Goal: Task Accomplishment & Management: Use online tool/utility

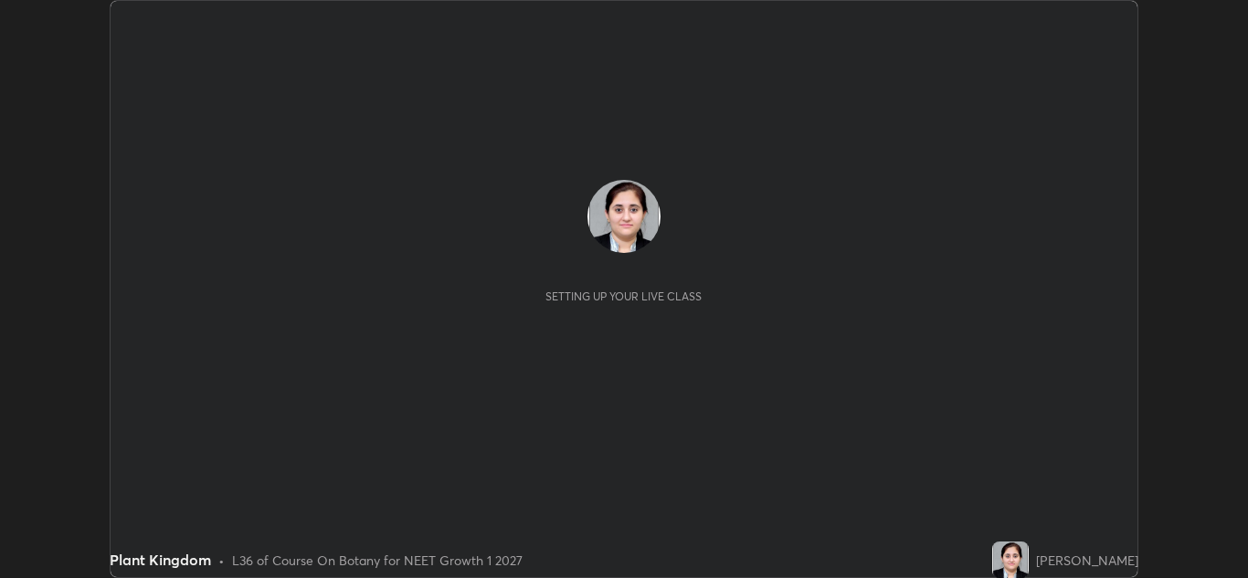
scroll to position [578, 1248]
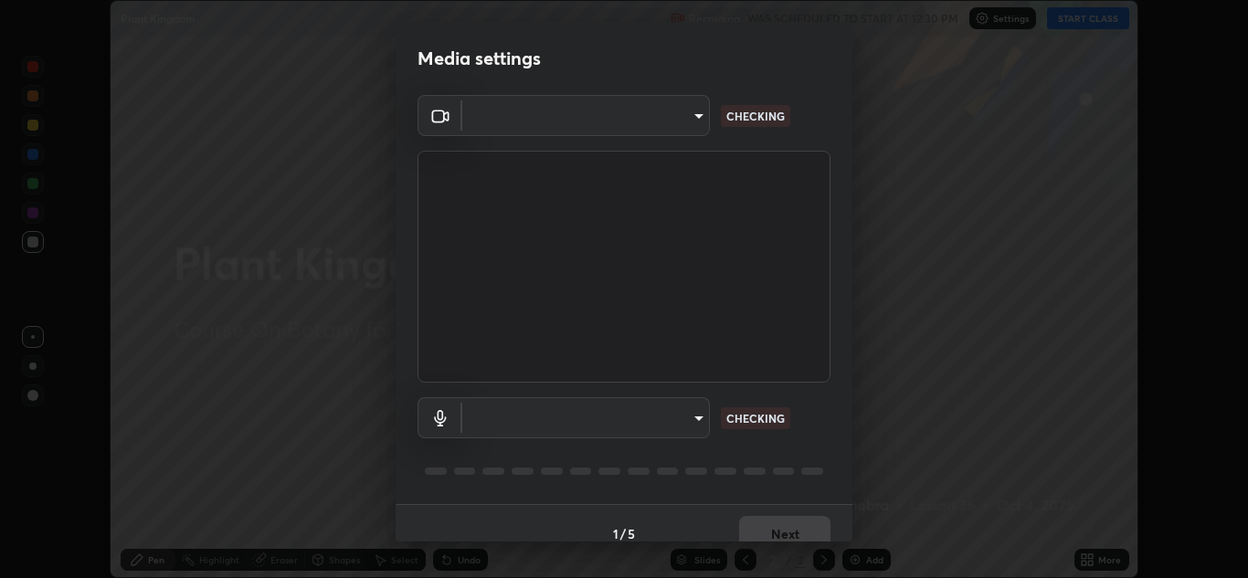
type input "1e49b53be58bf3658c32ba4c8e2538d2601885ca91182b01ba969948c87b8f29"
type input "f7c6ee8ef428f4c0c73a4799a386e724c784fa96b1b4d02d3a2d8c83d75c84bb"
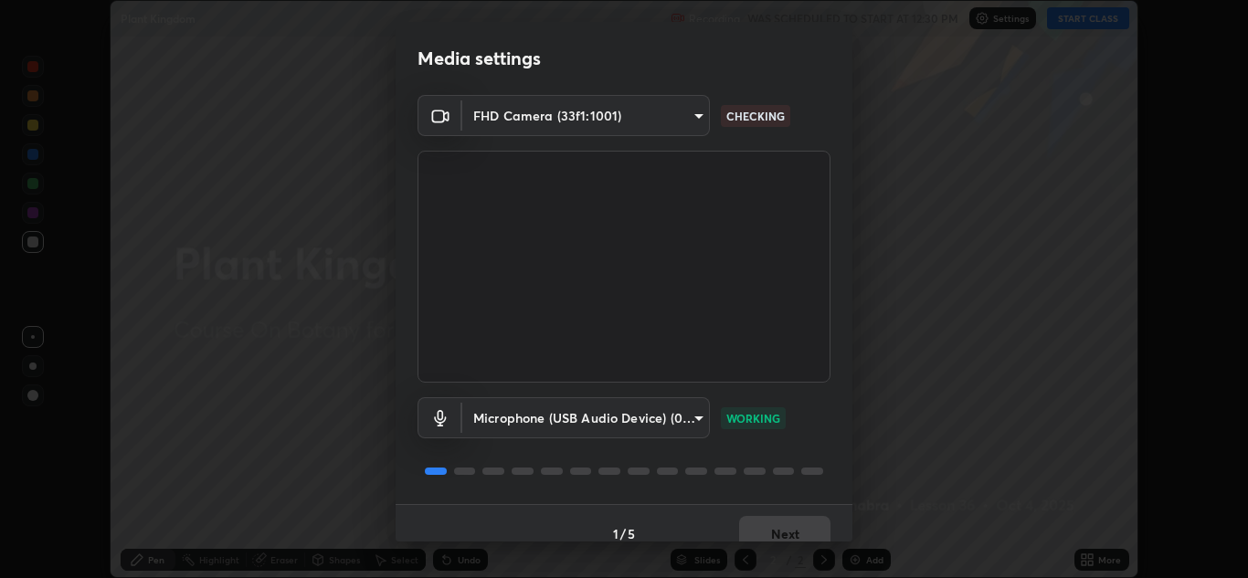
scroll to position [21, 0]
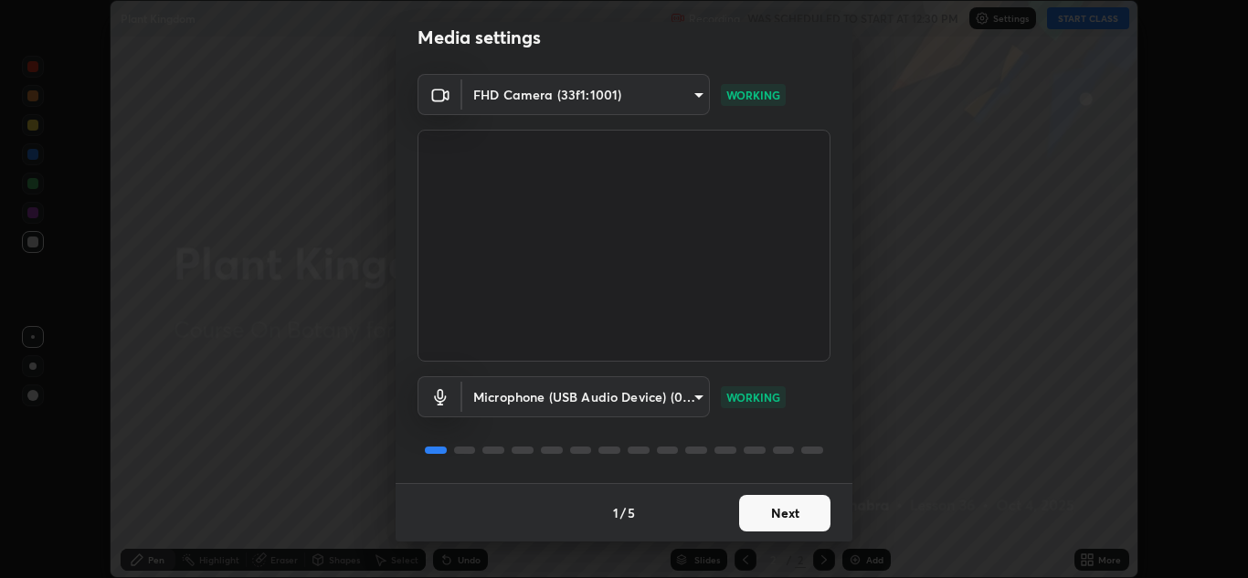
click at [767, 503] on button "Next" at bounding box center [784, 513] width 91 height 37
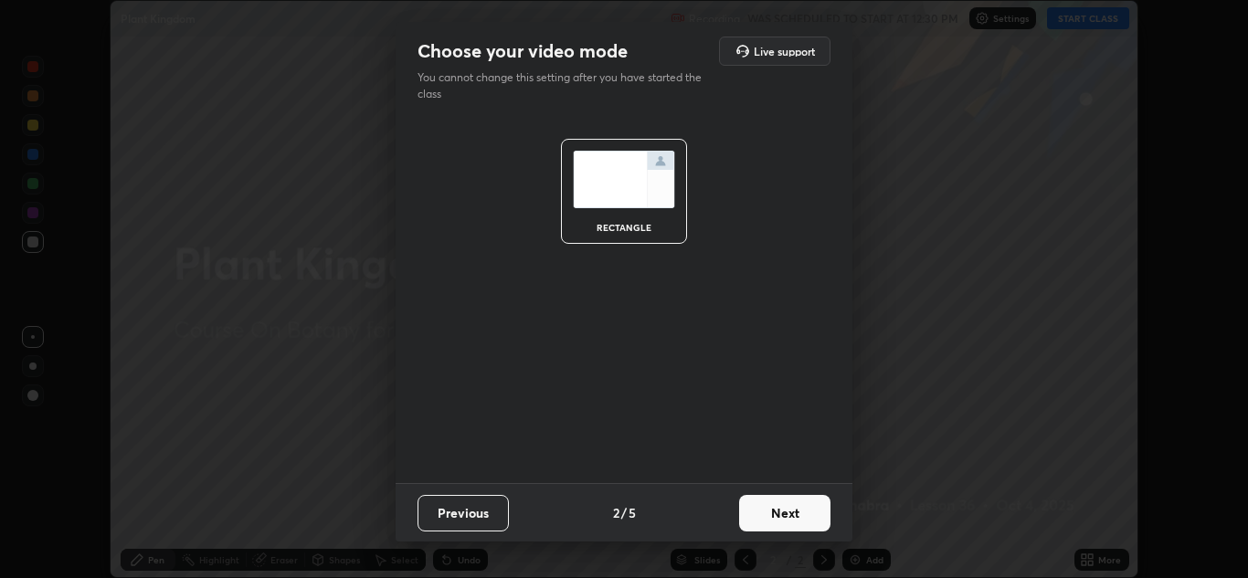
scroll to position [0, 0]
click at [766, 509] on button "Next" at bounding box center [784, 513] width 91 height 37
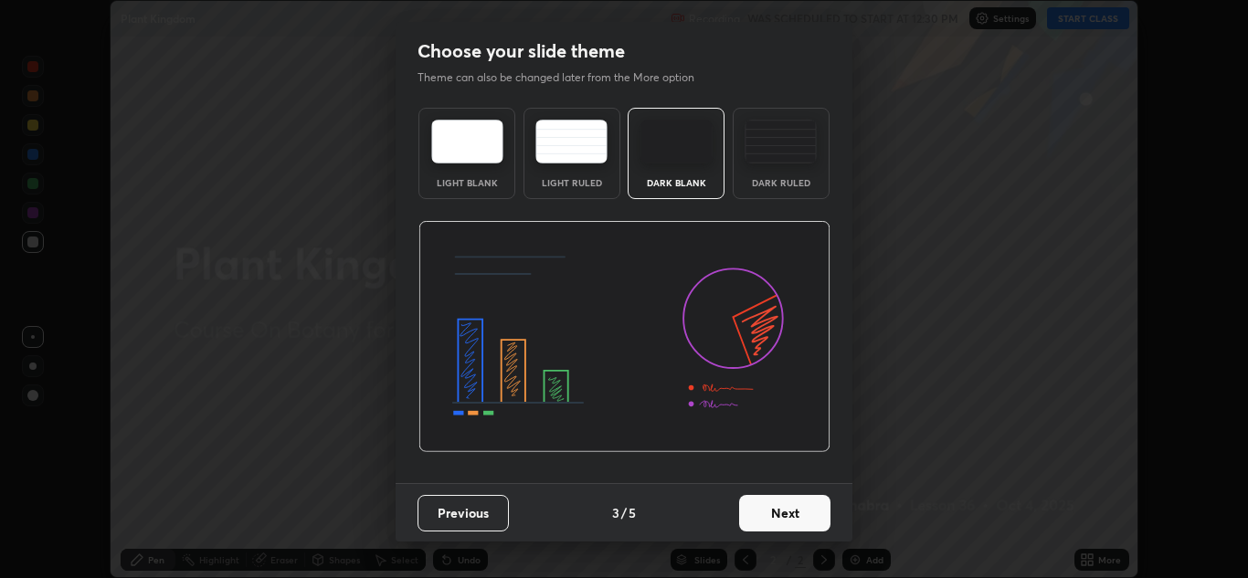
click at [766, 509] on button "Next" at bounding box center [784, 513] width 91 height 37
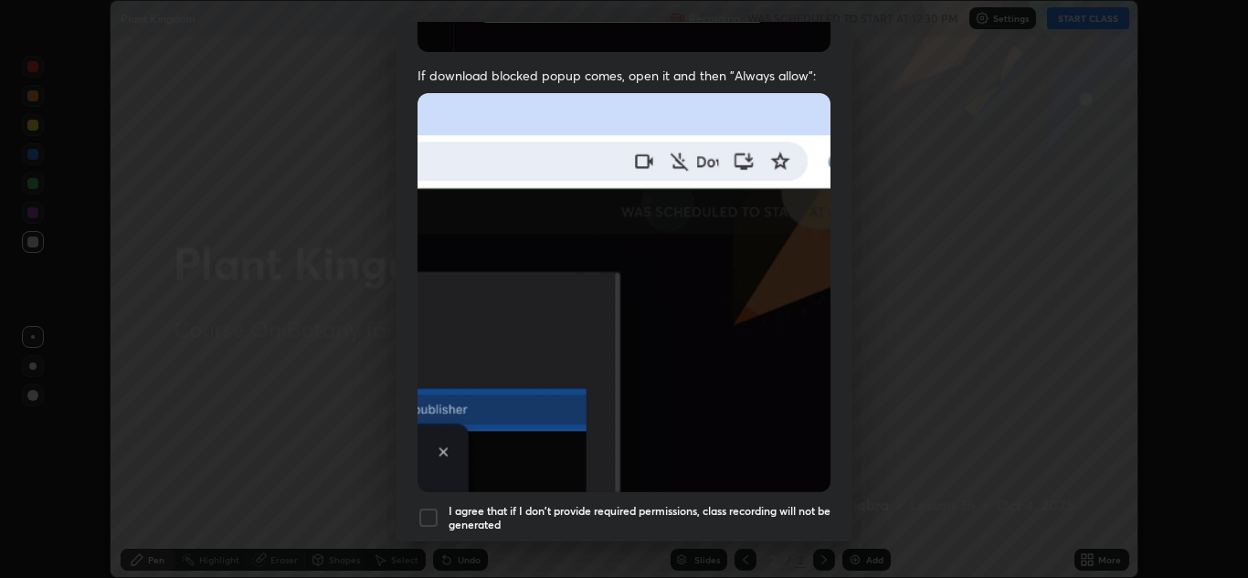
scroll to position [346, 0]
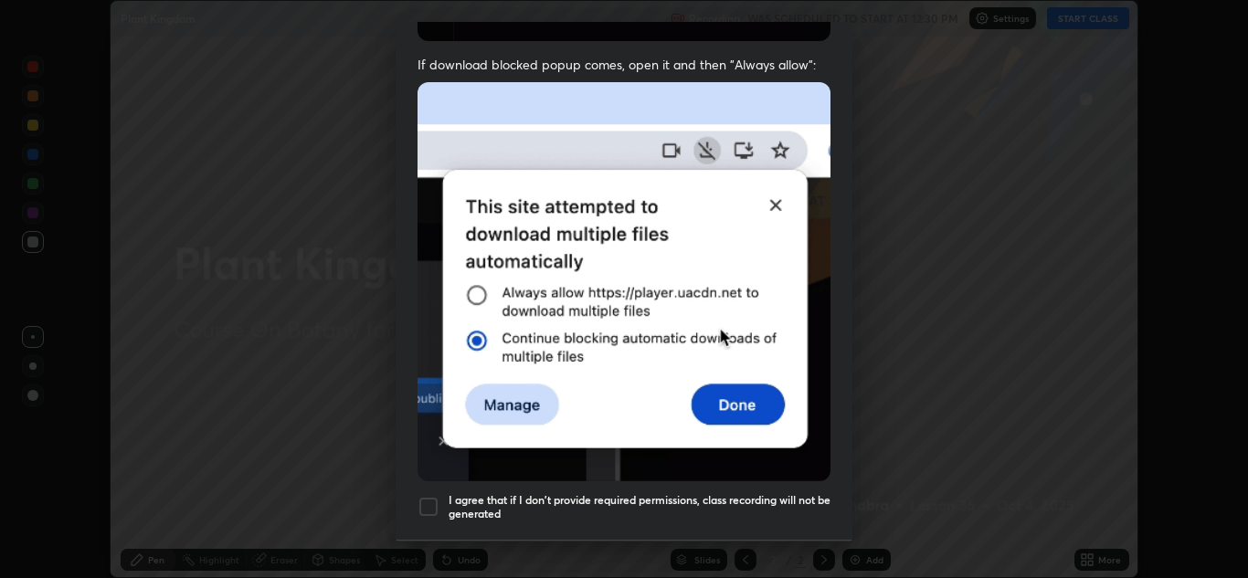
click at [422, 497] on div at bounding box center [429, 507] width 22 height 22
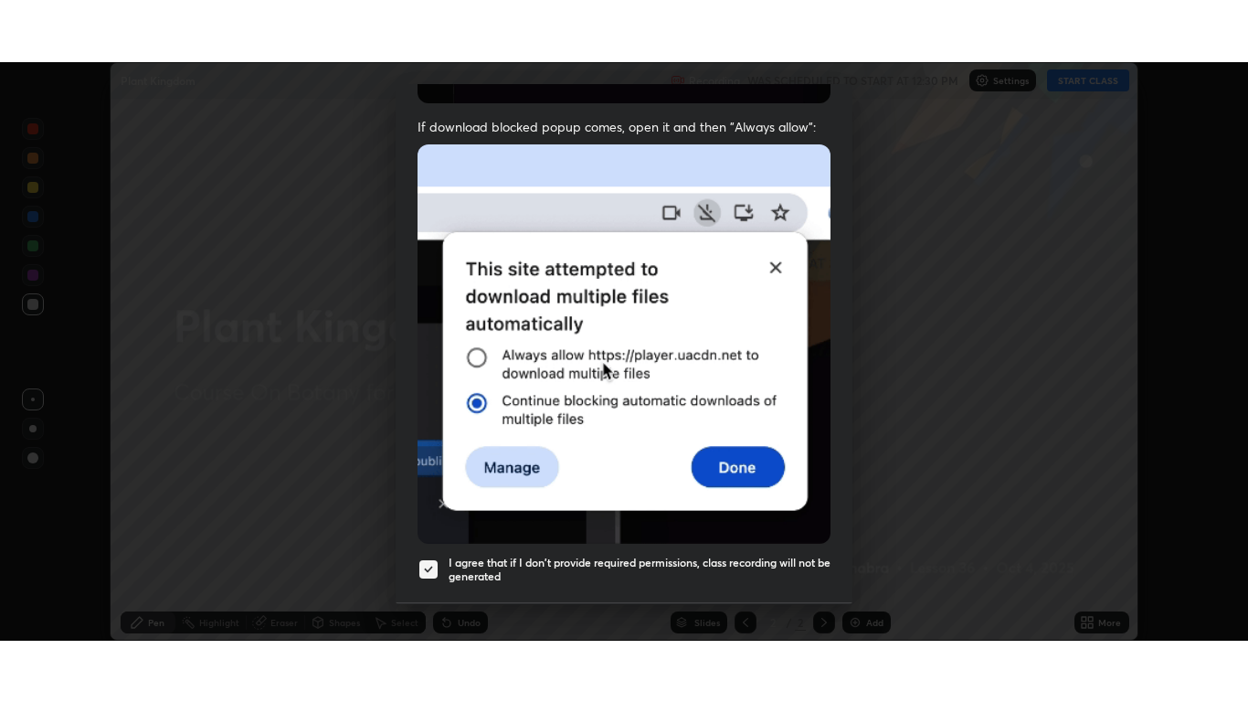
scroll to position [395, 0]
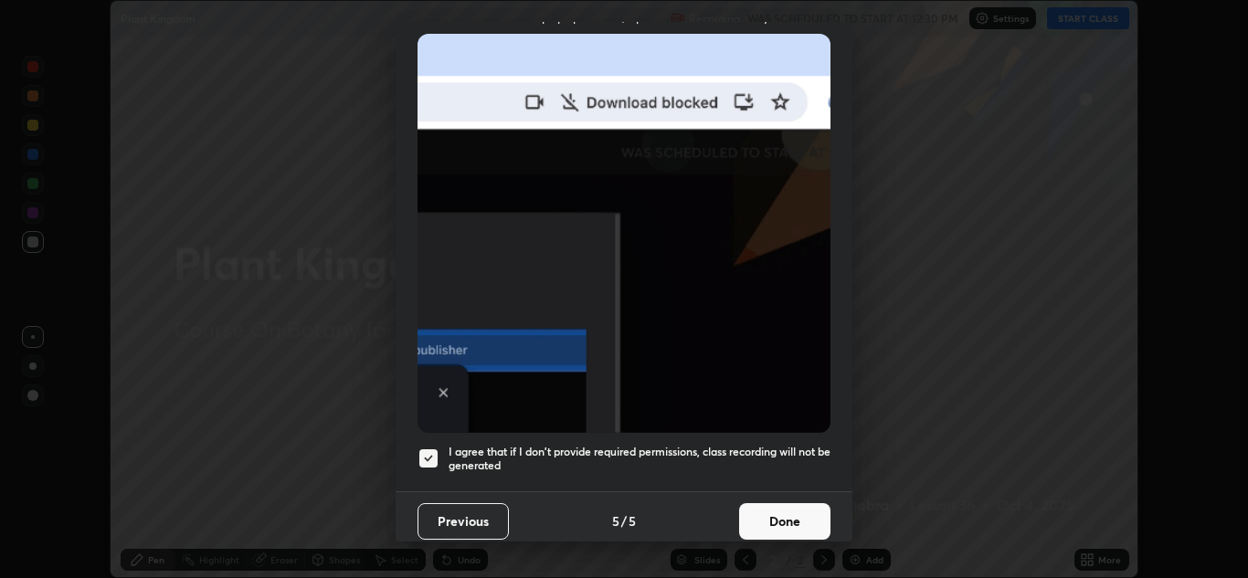
click at [772, 514] on button "Done" at bounding box center [784, 521] width 91 height 37
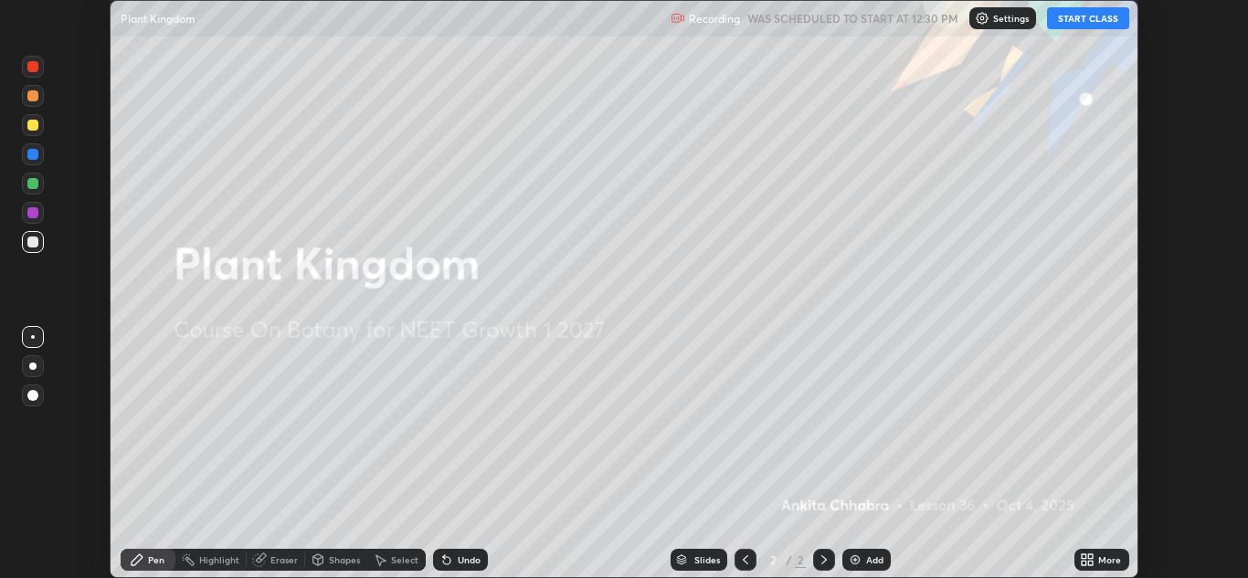
click at [1072, 20] on button "START CLASS" at bounding box center [1088, 18] width 82 height 22
click at [1098, 556] on div "More" at bounding box center [1109, 559] width 23 height 9
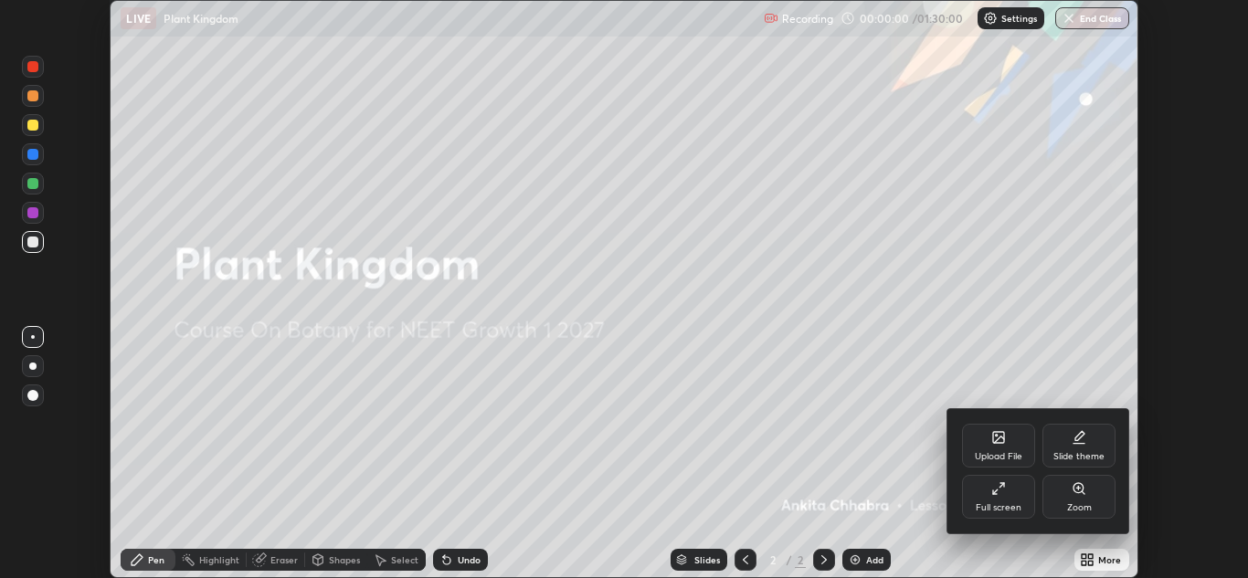
click at [1017, 505] on div "Full screen" at bounding box center [999, 507] width 46 height 9
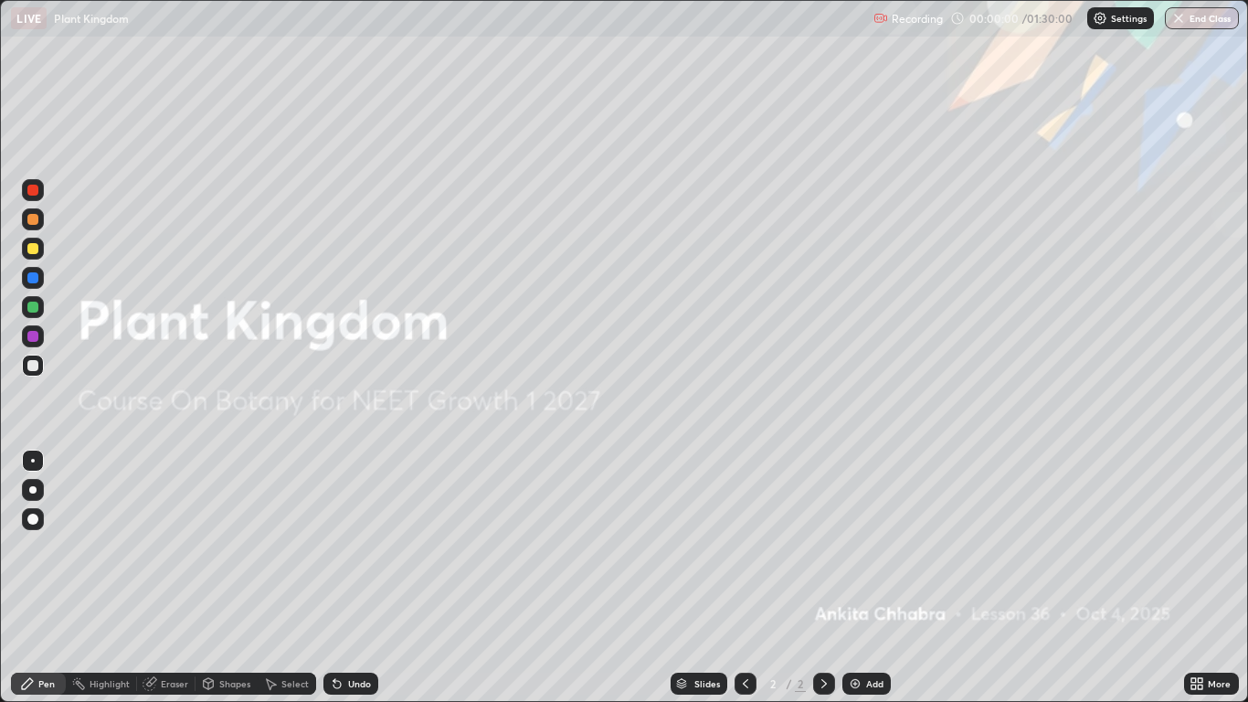
scroll to position [702, 1248]
click at [866, 577] on div "Add" at bounding box center [874, 683] width 17 height 9
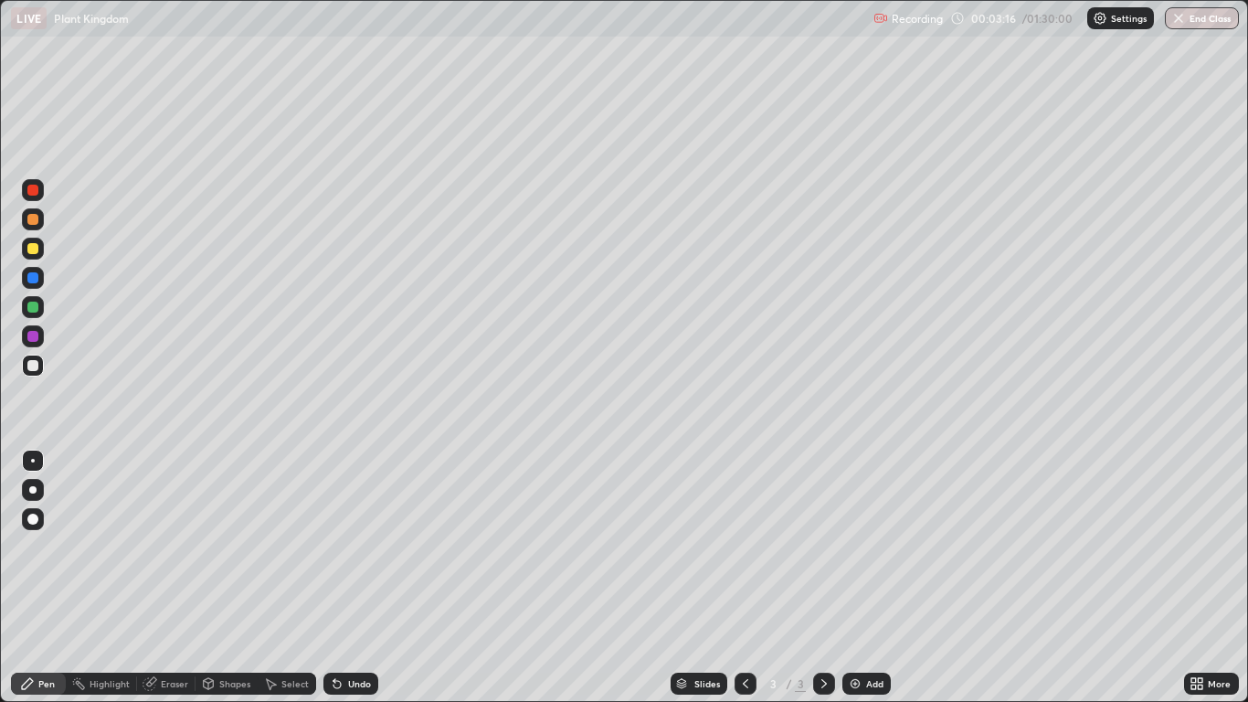
click at [41, 489] on div at bounding box center [33, 490] width 22 height 22
click at [43, 494] on div at bounding box center [33, 490] width 22 height 22
click at [41, 487] on div at bounding box center [33, 490] width 22 height 22
click at [40, 492] on div at bounding box center [33, 490] width 22 height 22
click at [40, 367] on div at bounding box center [33, 365] width 22 height 22
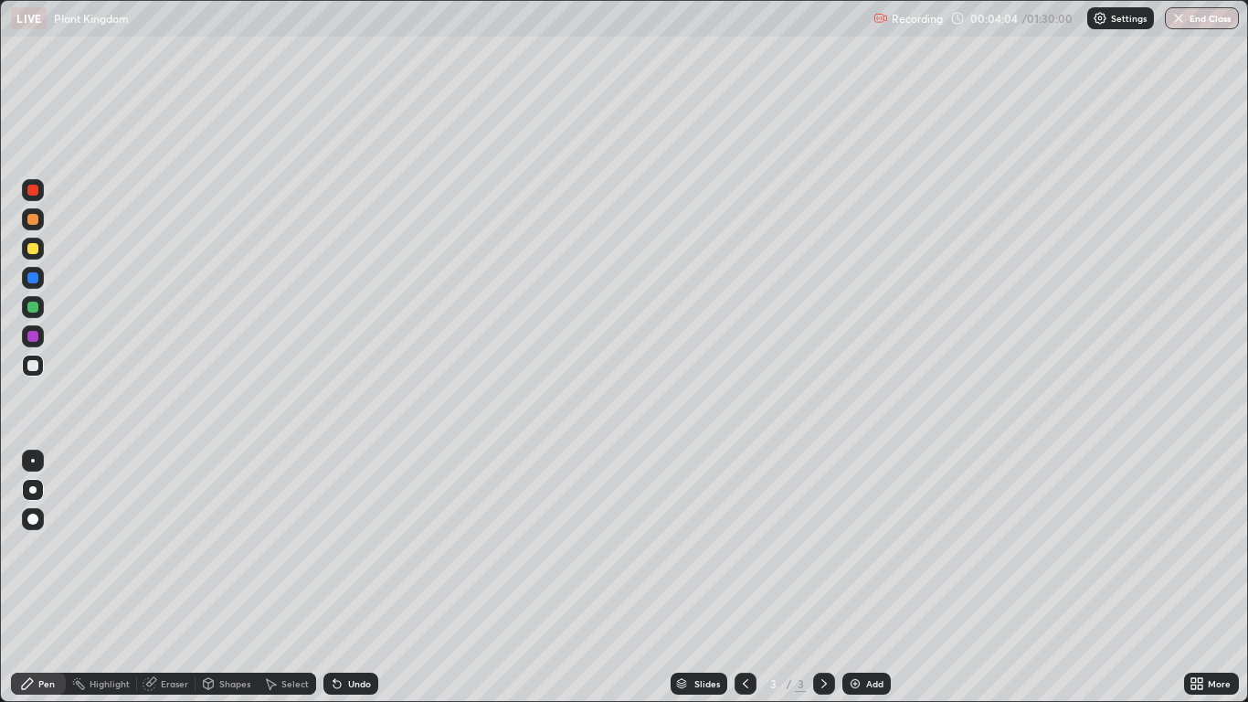
click at [356, 577] on div "Undo" at bounding box center [359, 683] width 23 height 9
click at [360, 577] on div "Undo" at bounding box center [359, 683] width 23 height 9
click at [32, 221] on div at bounding box center [32, 219] width 11 height 11
click at [168, 577] on div "Eraser" at bounding box center [174, 683] width 27 height 9
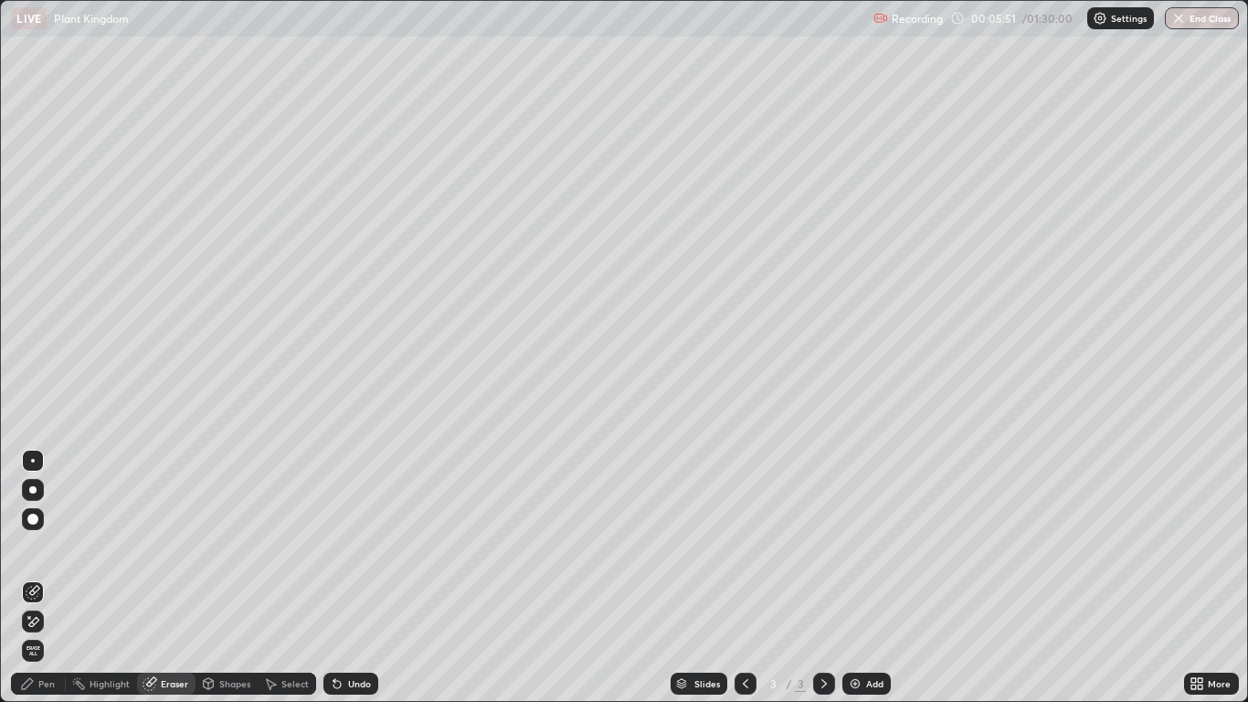
click at [38, 577] on div "Pen" at bounding box center [46, 683] width 16 height 9
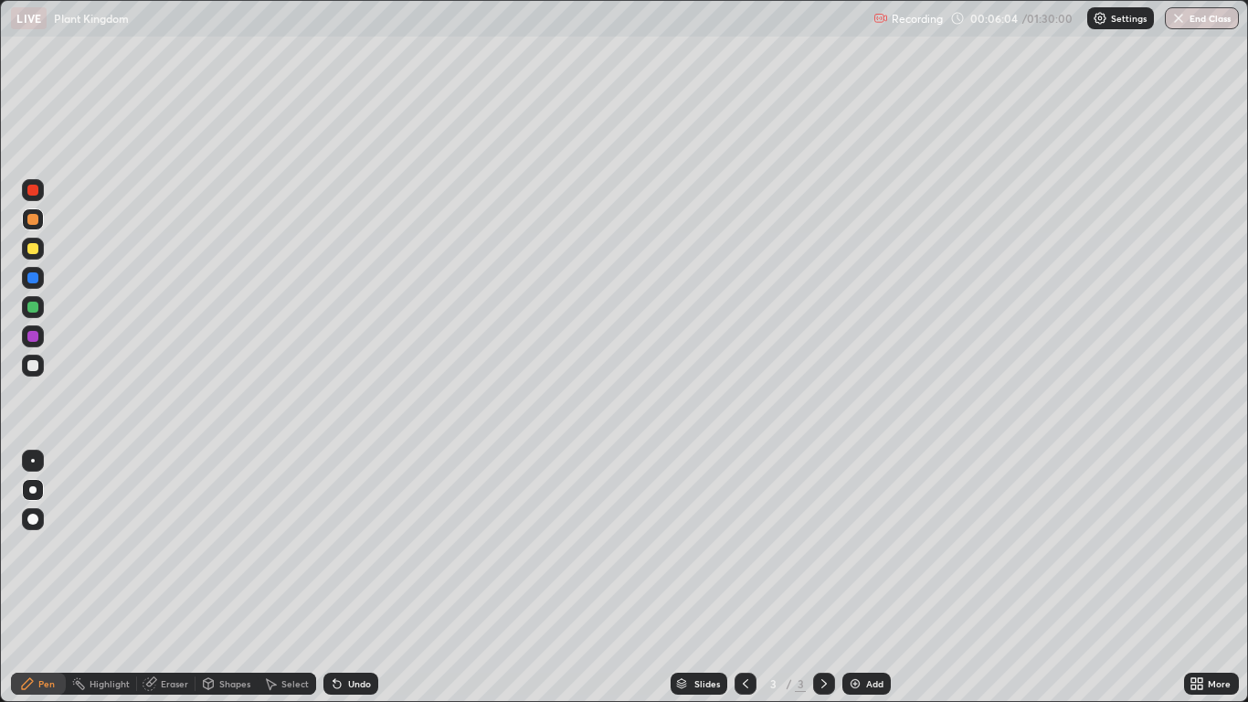
click at [354, 577] on div "Undo" at bounding box center [359, 683] width 23 height 9
click at [37, 338] on div at bounding box center [32, 336] width 11 height 11
click at [31, 245] on div at bounding box center [32, 248] width 11 height 11
click at [40, 364] on div at bounding box center [33, 365] width 22 height 22
click at [40, 310] on div at bounding box center [33, 307] width 22 height 22
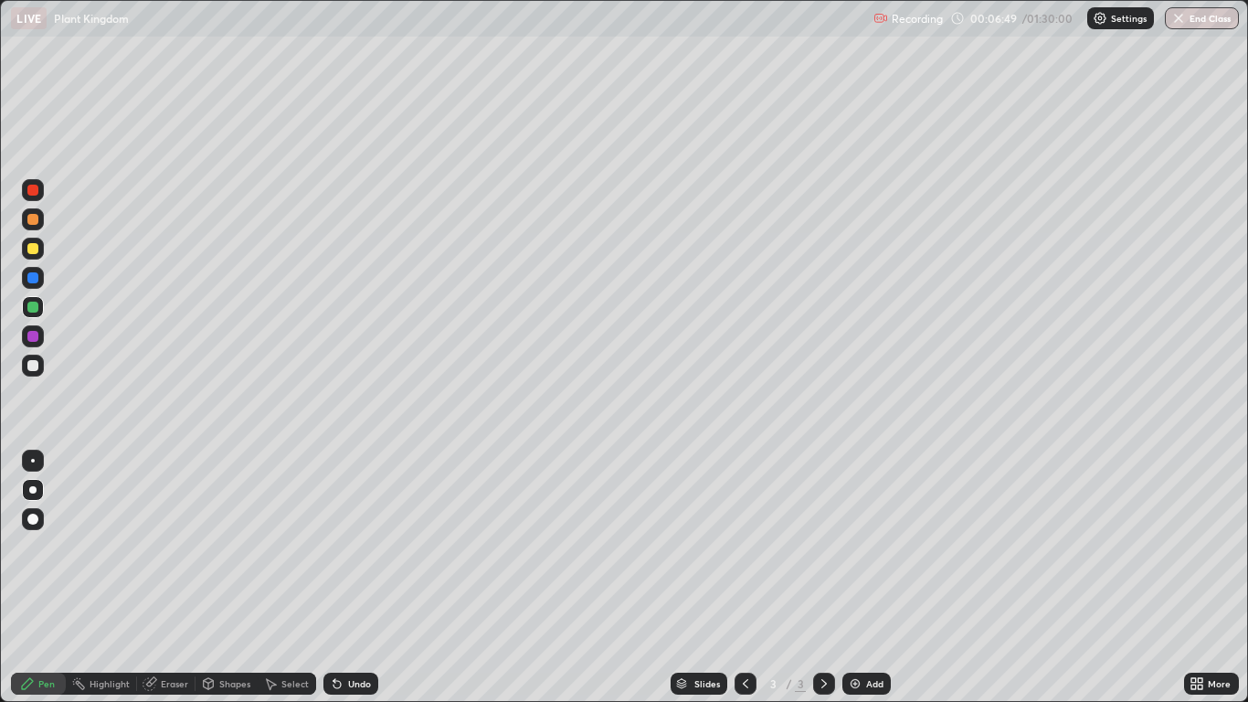
click at [37, 340] on div at bounding box center [32, 336] width 11 height 11
click at [35, 193] on div at bounding box center [32, 190] width 11 height 11
click at [37, 306] on div at bounding box center [32, 307] width 11 height 11
click at [366, 577] on div "Undo" at bounding box center [350, 683] width 55 height 22
click at [365, 577] on div "Undo" at bounding box center [359, 683] width 23 height 9
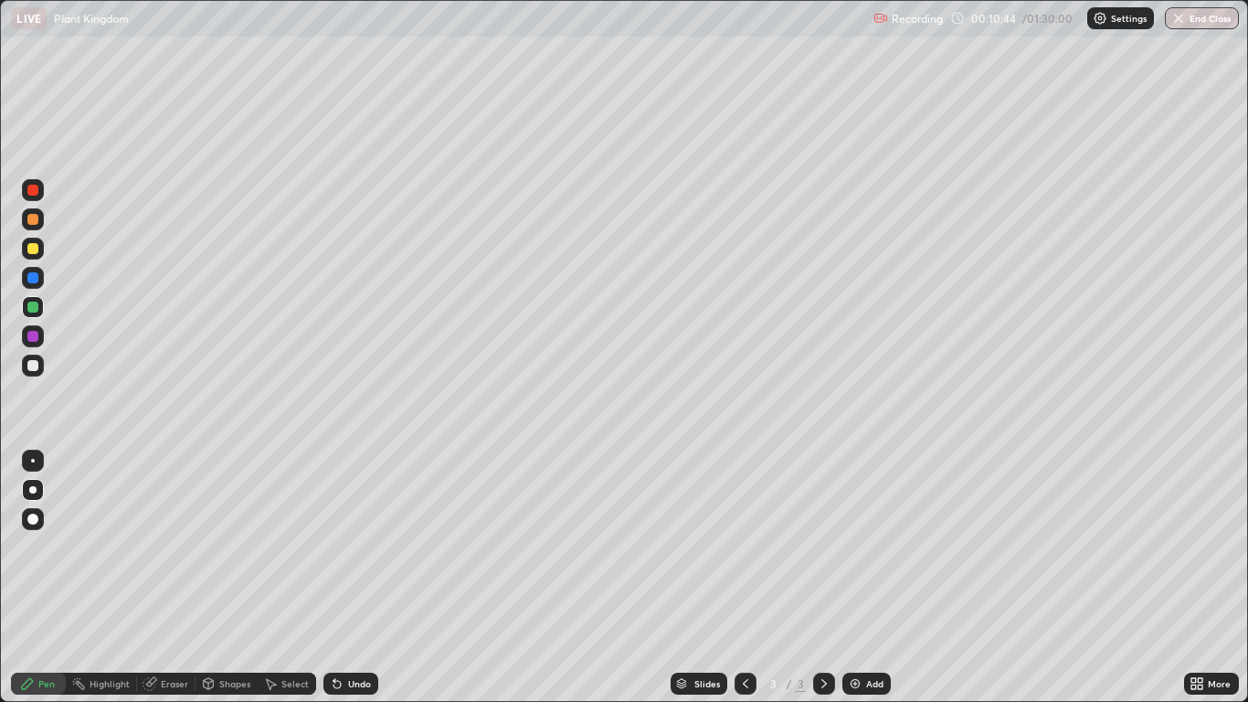
click at [862, 577] on div "Add" at bounding box center [866, 683] width 48 height 22
click at [39, 339] on div at bounding box center [33, 336] width 22 height 22
click at [41, 223] on div at bounding box center [33, 219] width 22 height 22
click at [357, 577] on div "Undo" at bounding box center [350, 683] width 55 height 22
click at [356, 577] on div "Undo" at bounding box center [359, 683] width 23 height 9
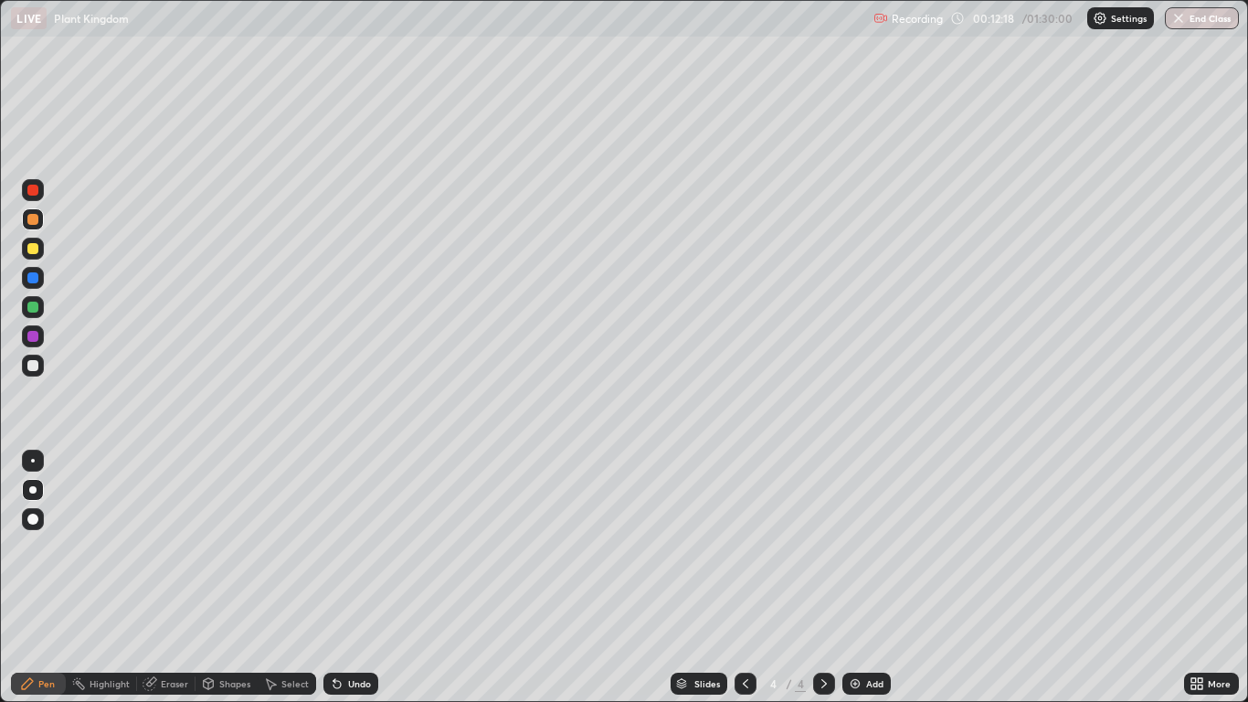
click at [34, 190] on div at bounding box center [32, 190] width 11 height 11
click at [35, 368] on div at bounding box center [32, 365] width 11 height 11
click at [40, 190] on div at bounding box center [33, 190] width 22 height 22
click at [37, 334] on div at bounding box center [32, 336] width 11 height 11
click at [34, 307] on div at bounding box center [32, 307] width 11 height 11
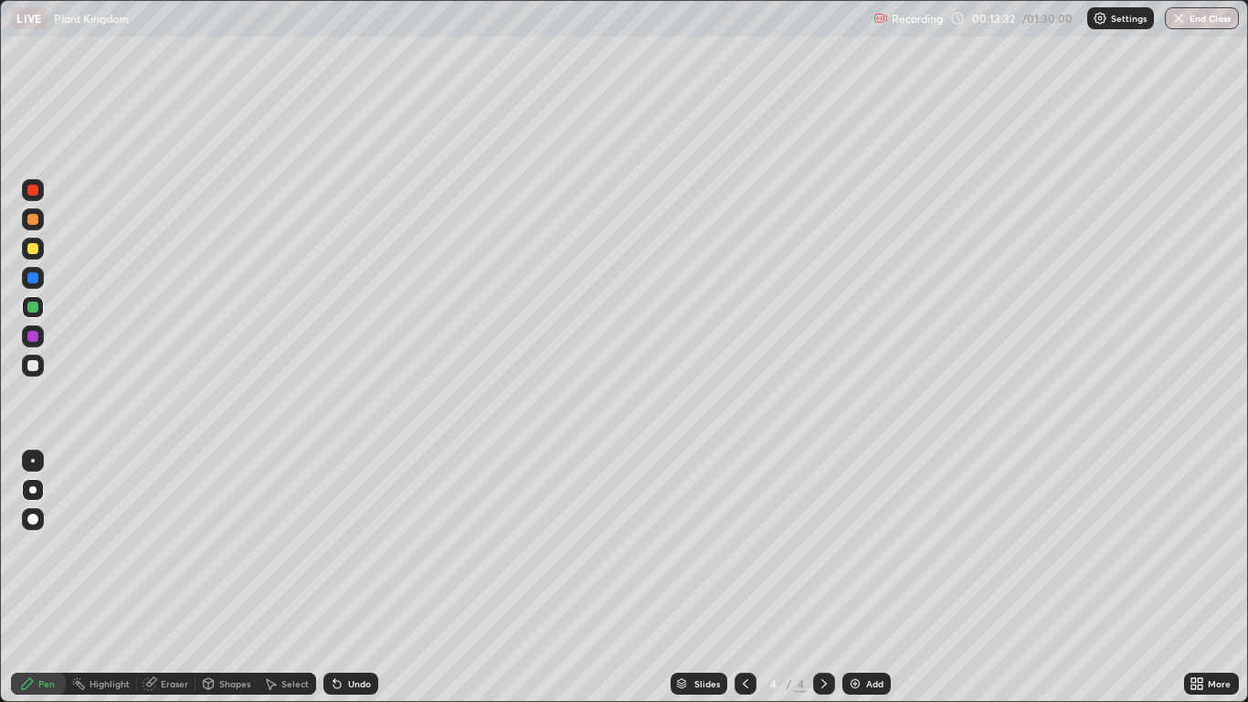
click at [34, 279] on div at bounding box center [32, 277] width 11 height 11
click at [356, 577] on div "Undo" at bounding box center [359, 683] width 23 height 9
click at [361, 577] on div "Undo" at bounding box center [350, 683] width 55 height 22
click at [29, 199] on div at bounding box center [33, 190] width 22 height 22
click at [34, 278] on div at bounding box center [32, 277] width 11 height 11
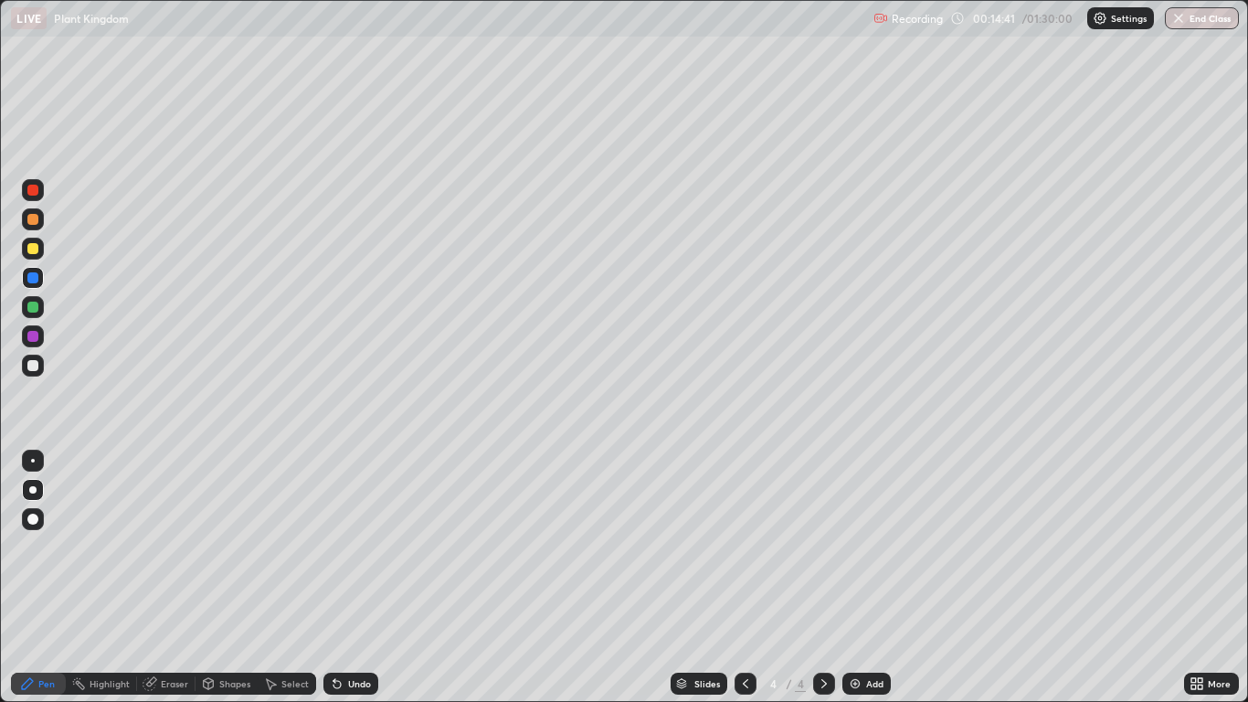
click at [296, 577] on div "Select" at bounding box center [294, 683] width 27 height 9
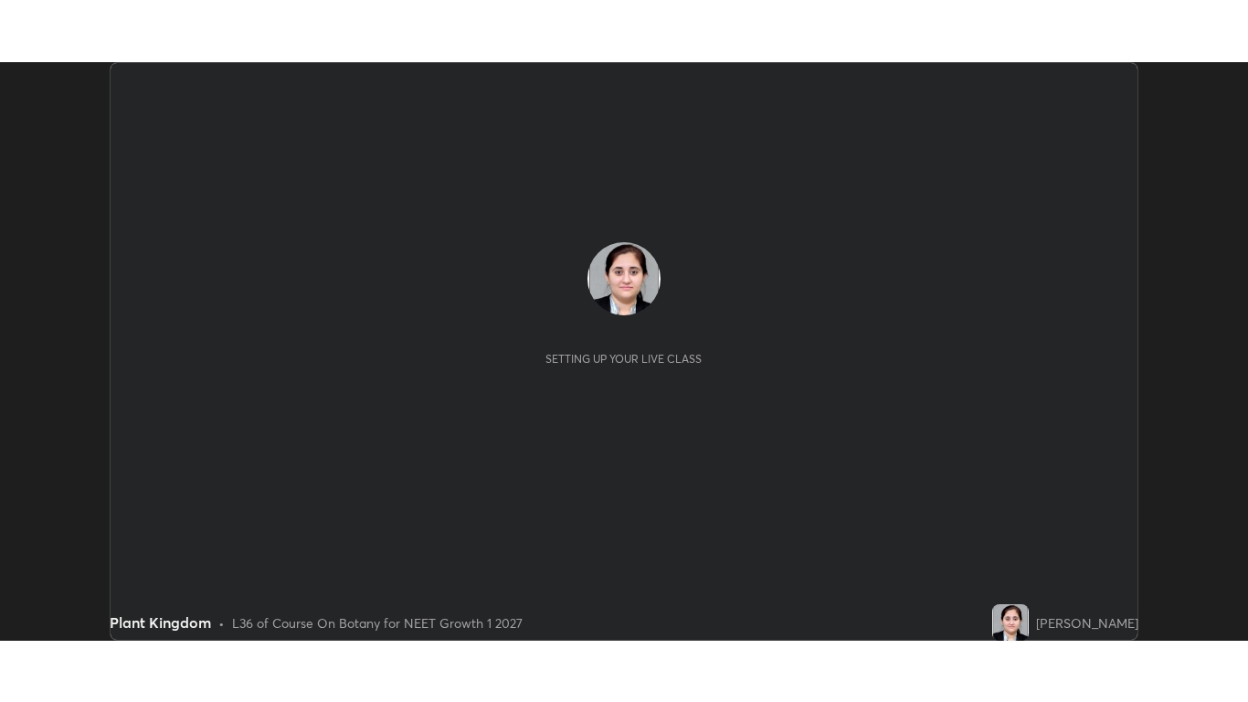
scroll to position [578, 1248]
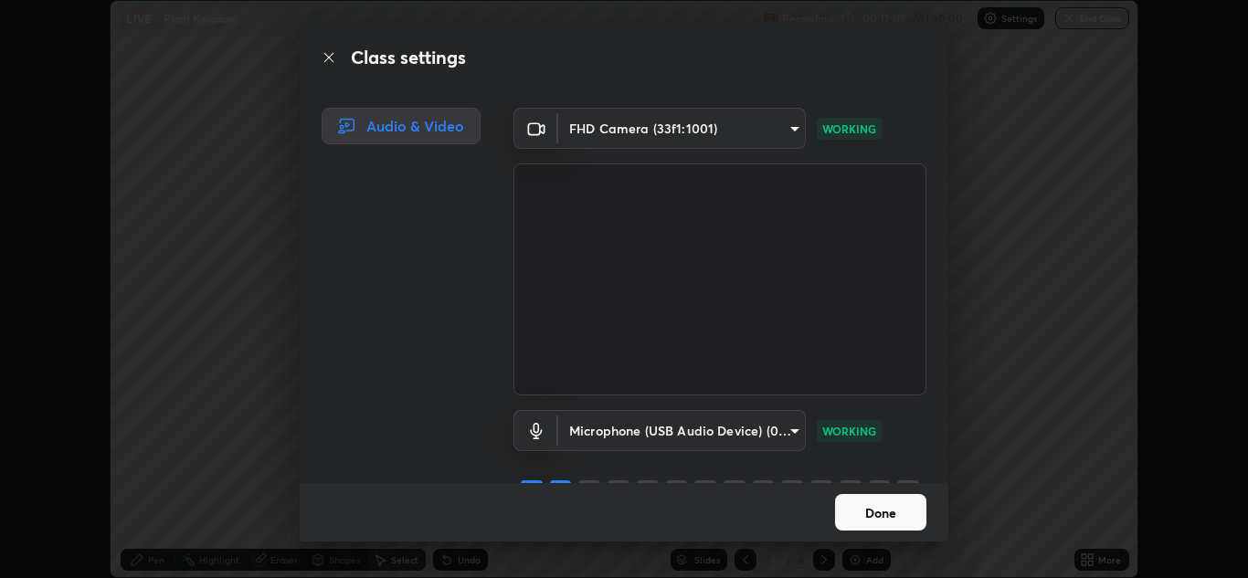
click at [853, 500] on button "Done" at bounding box center [880, 512] width 91 height 37
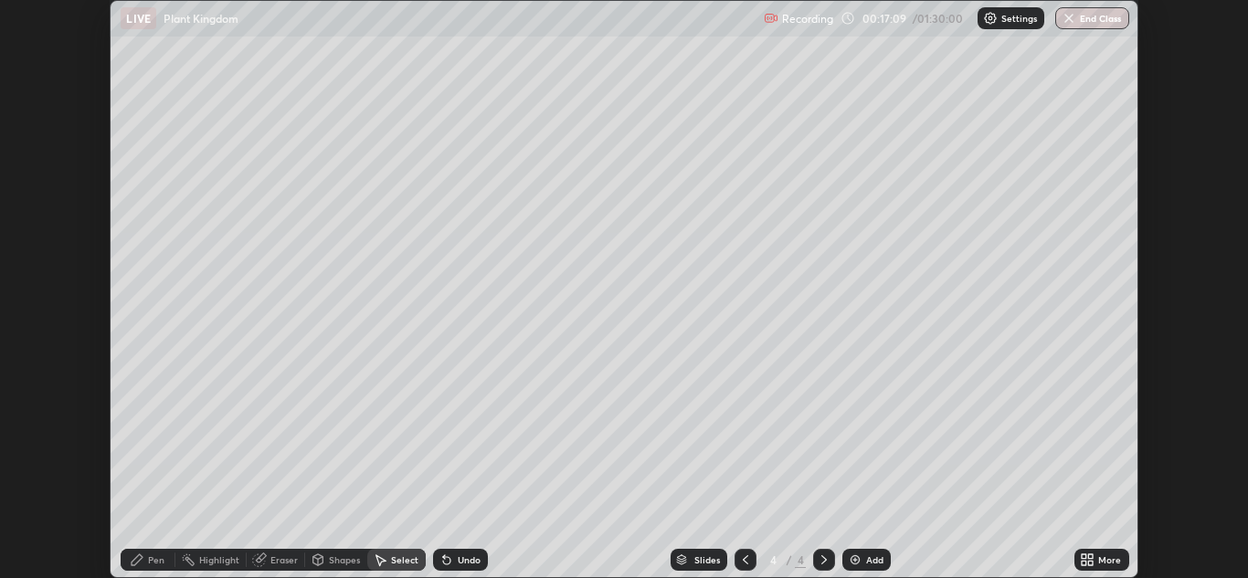
click at [1083, 558] on icon at bounding box center [1084, 557] width 5 height 5
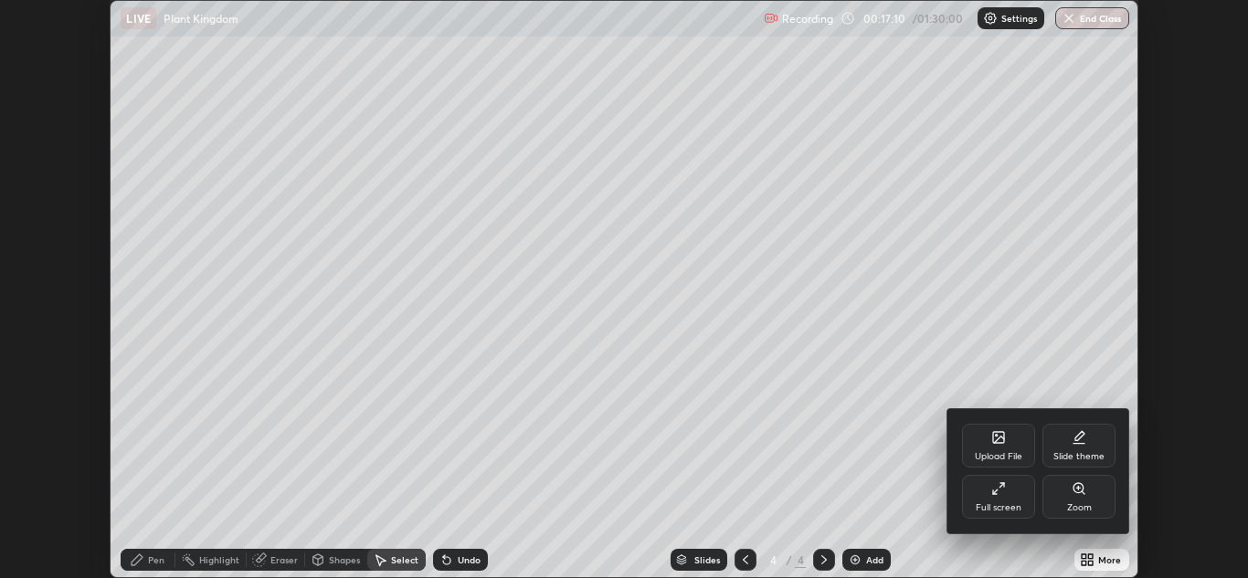
click at [1085, 563] on div at bounding box center [624, 289] width 1248 height 578
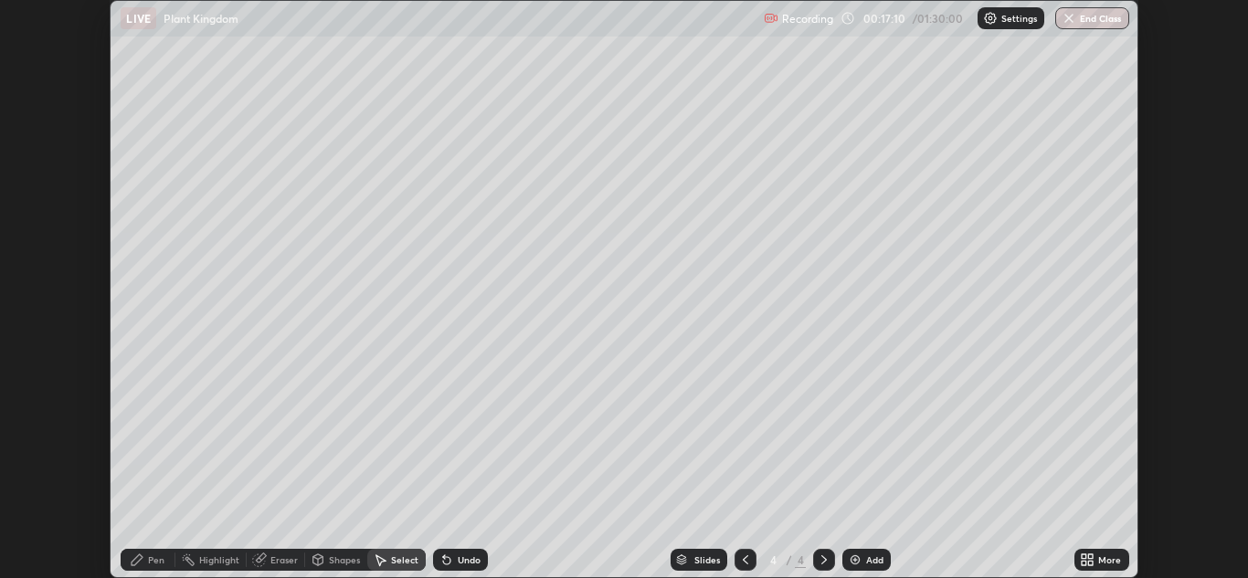
click at [1084, 560] on icon at bounding box center [1087, 560] width 15 height 15
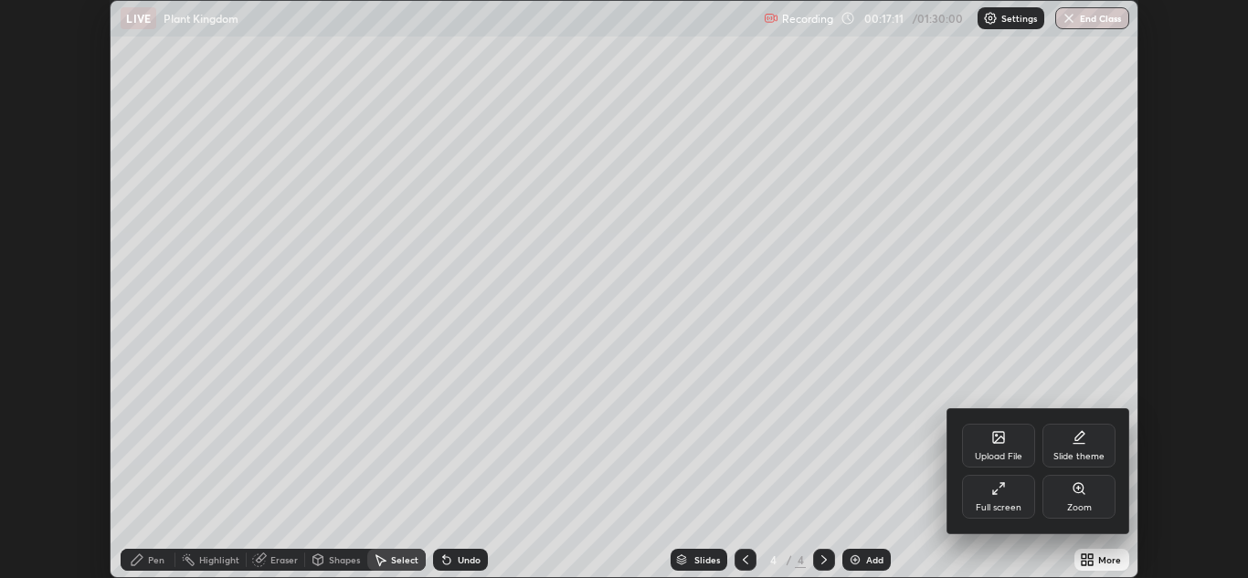
click at [989, 492] on div "Full screen" at bounding box center [998, 497] width 73 height 44
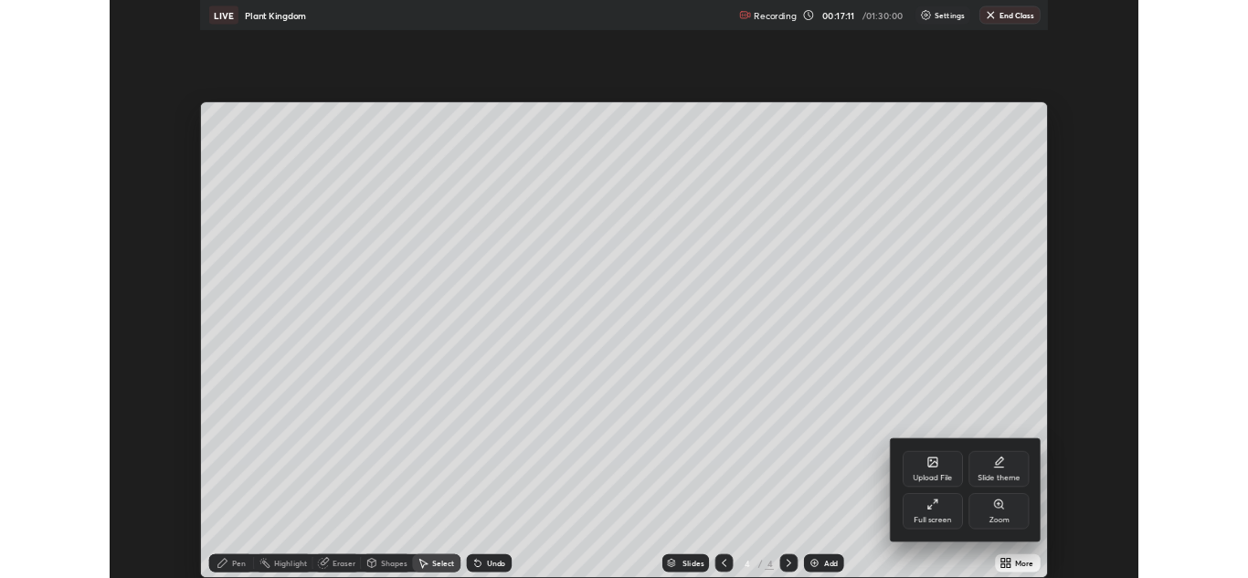
scroll to position [702, 1248]
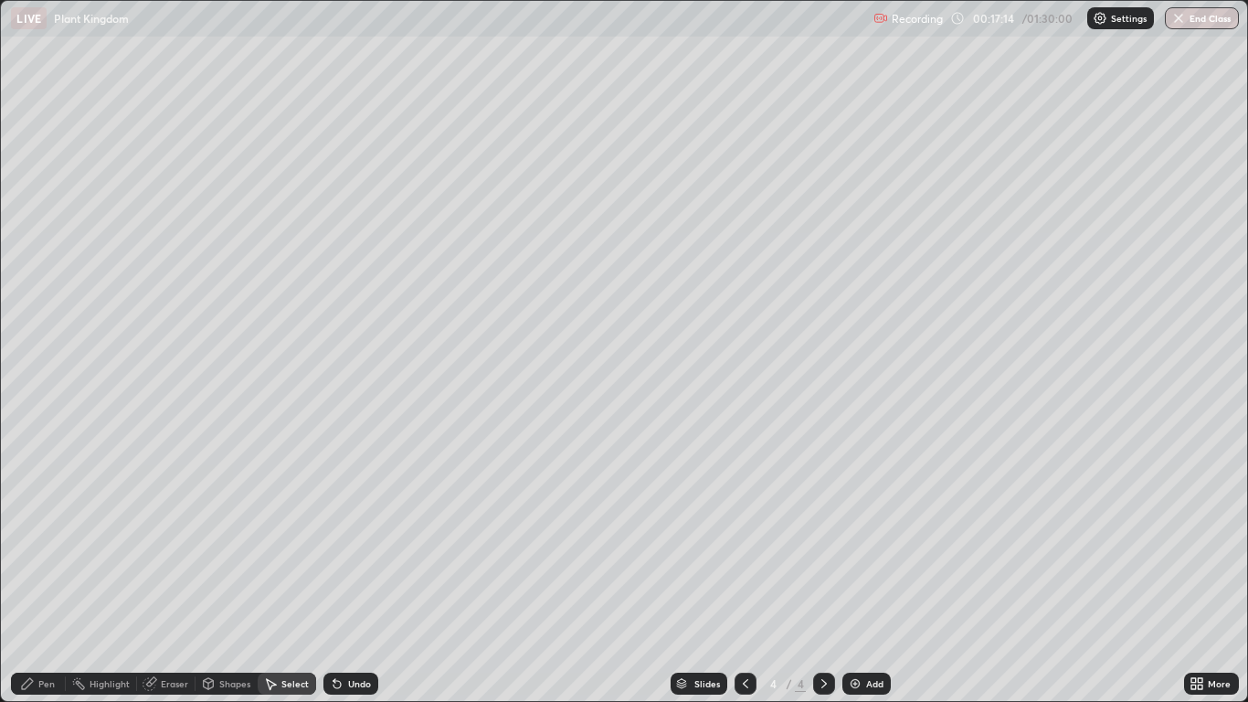
click at [291, 577] on div "Select" at bounding box center [294, 683] width 27 height 9
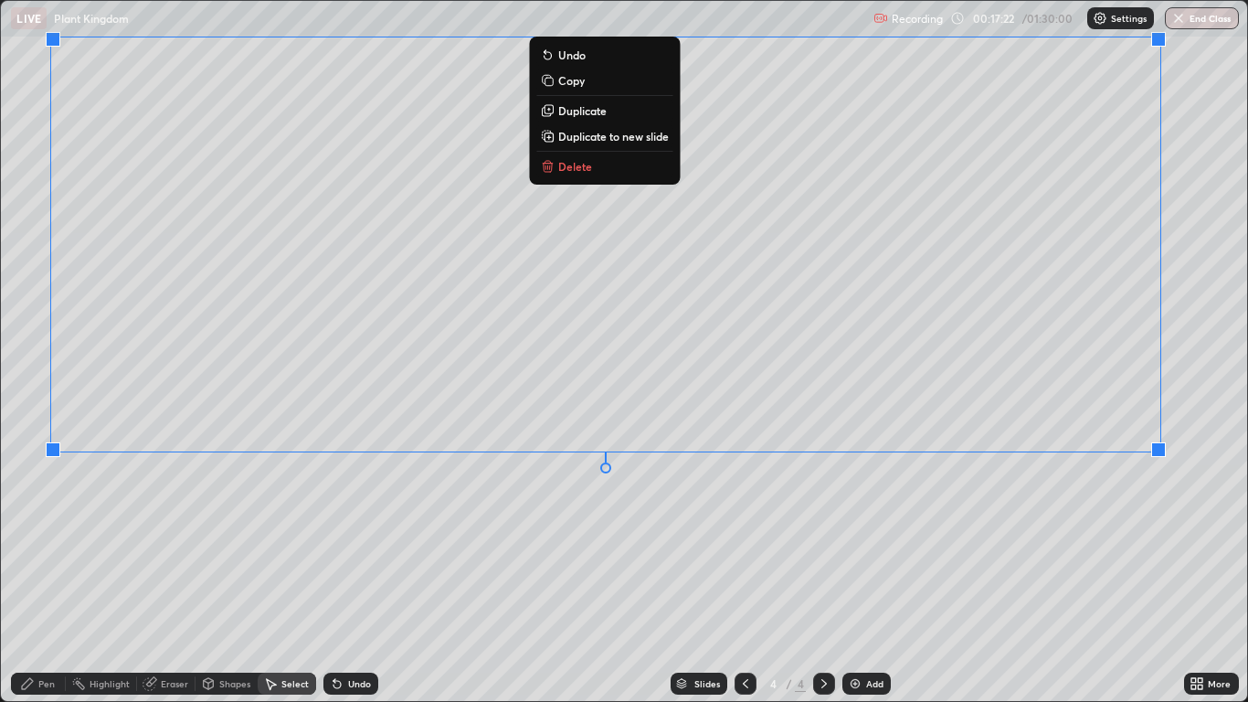
click at [48, 577] on div "Pen" at bounding box center [46, 683] width 16 height 9
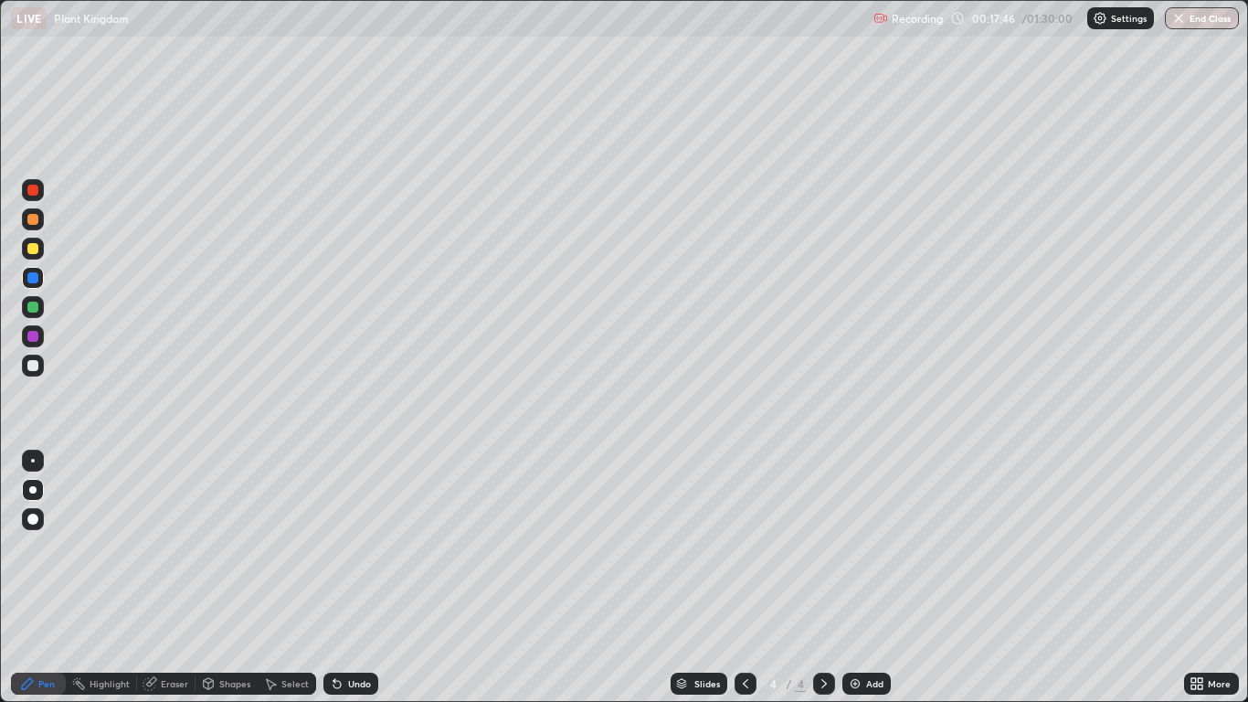
click at [364, 577] on div "Undo" at bounding box center [359, 683] width 23 height 9
click at [366, 577] on div "Undo" at bounding box center [359, 683] width 23 height 9
click at [370, 577] on div "Undo" at bounding box center [350, 683] width 55 height 22
click at [366, 577] on div "Undo" at bounding box center [359, 683] width 23 height 9
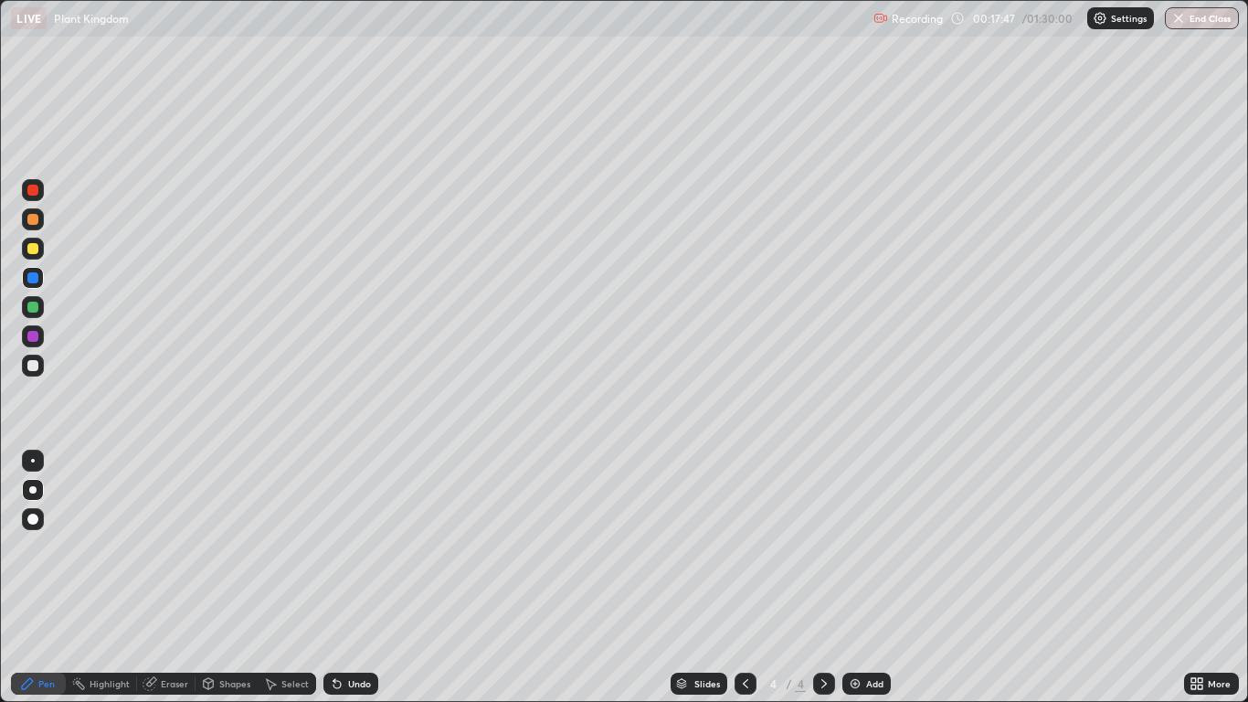
click at [366, 577] on div "Undo" at bounding box center [359, 683] width 23 height 9
click at [177, 577] on div "Eraser" at bounding box center [174, 683] width 27 height 9
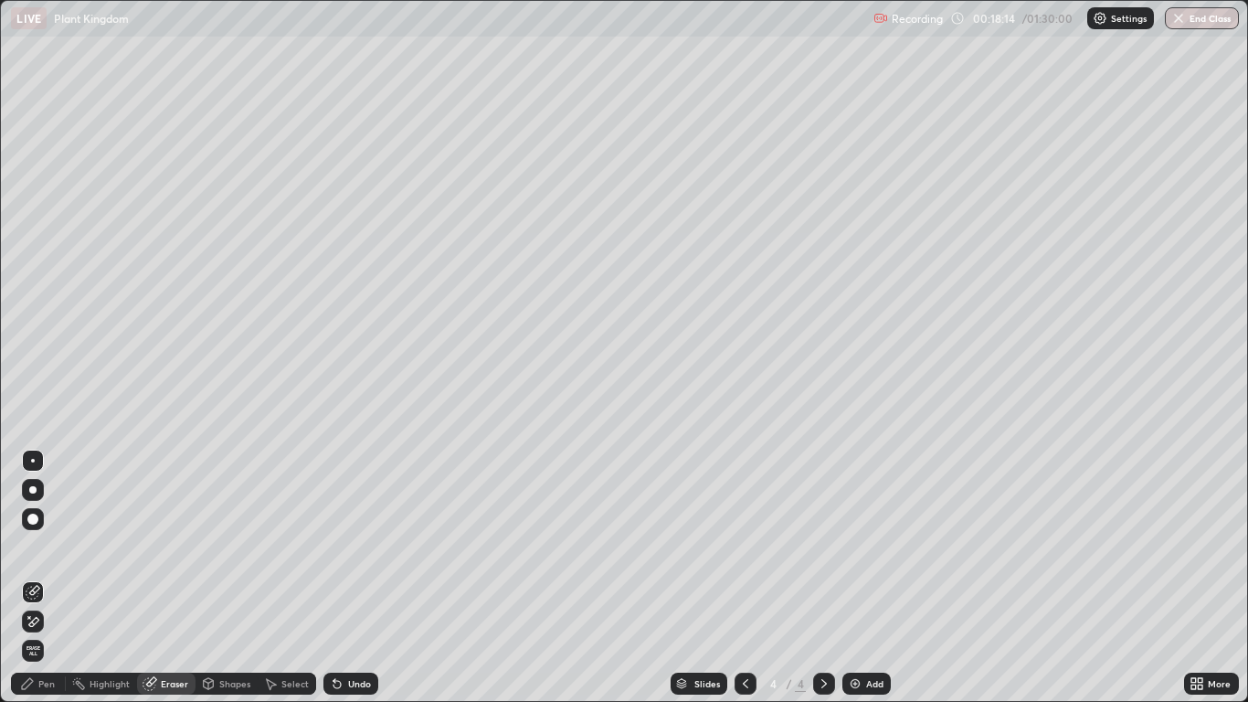
click at [55, 577] on div "Pen" at bounding box center [46, 683] width 16 height 9
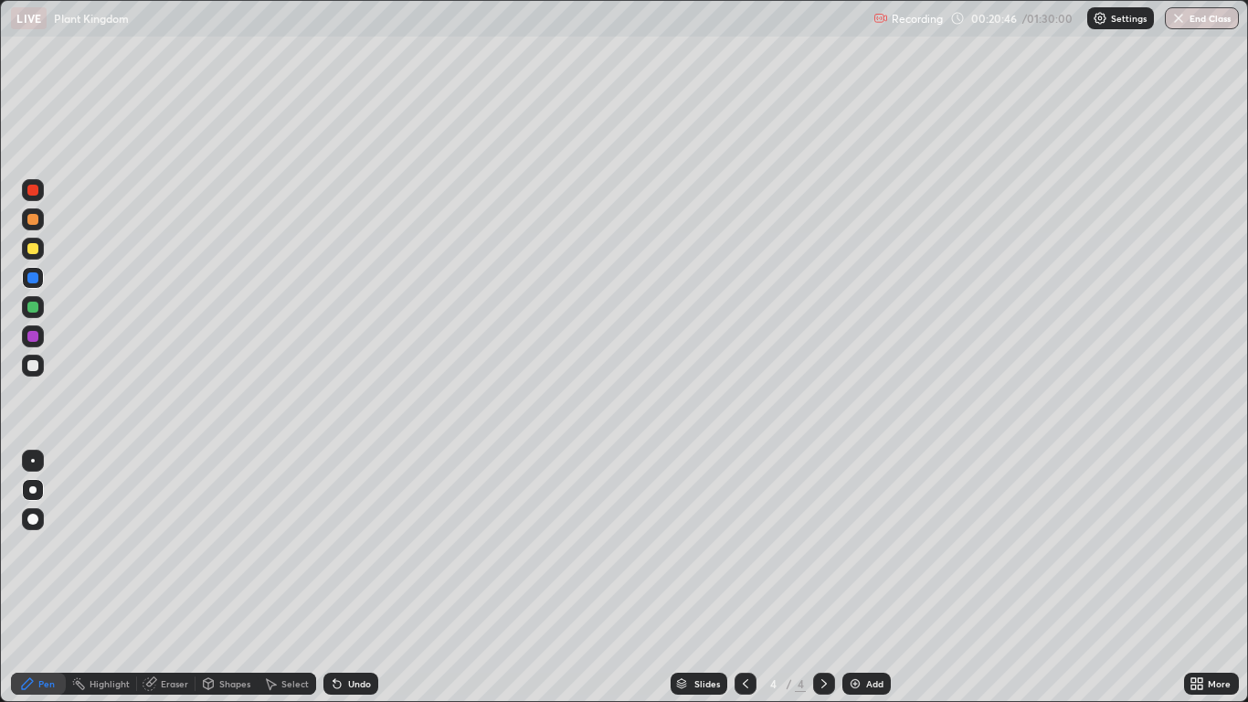
click at [1193, 577] on icon at bounding box center [1193, 686] width 5 height 5
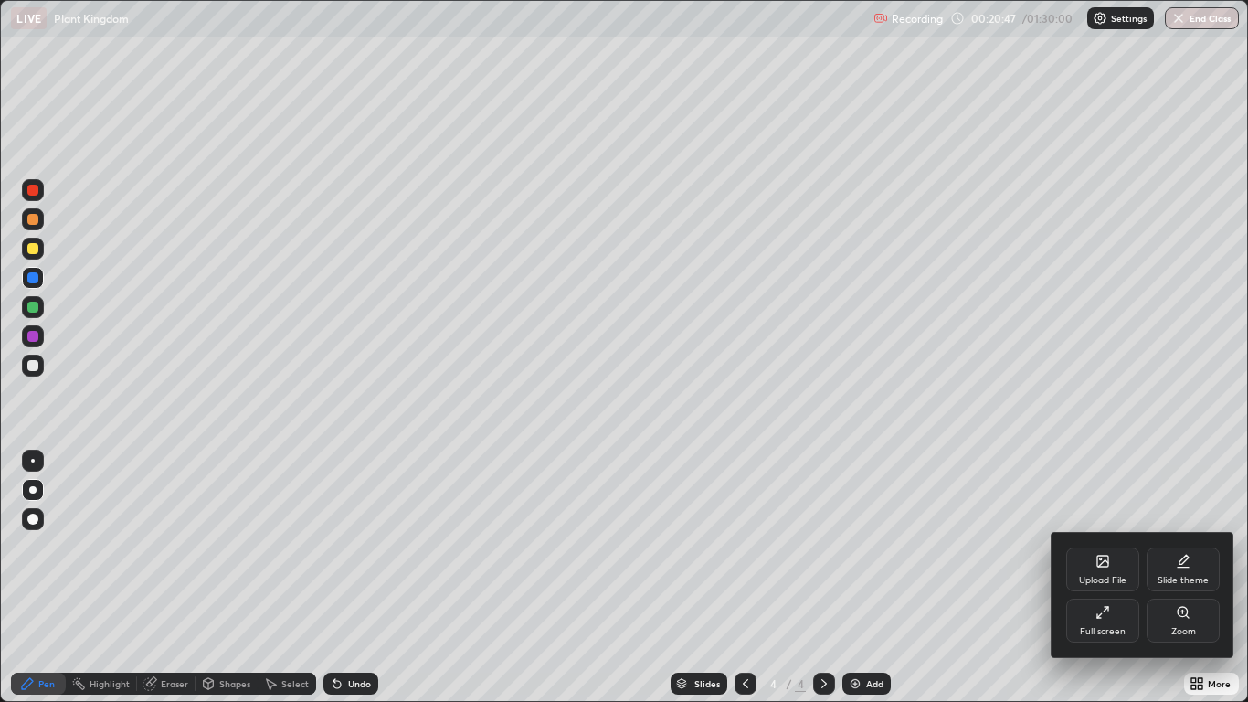
click at [1109, 577] on div "Full screen" at bounding box center [1103, 631] width 46 height 9
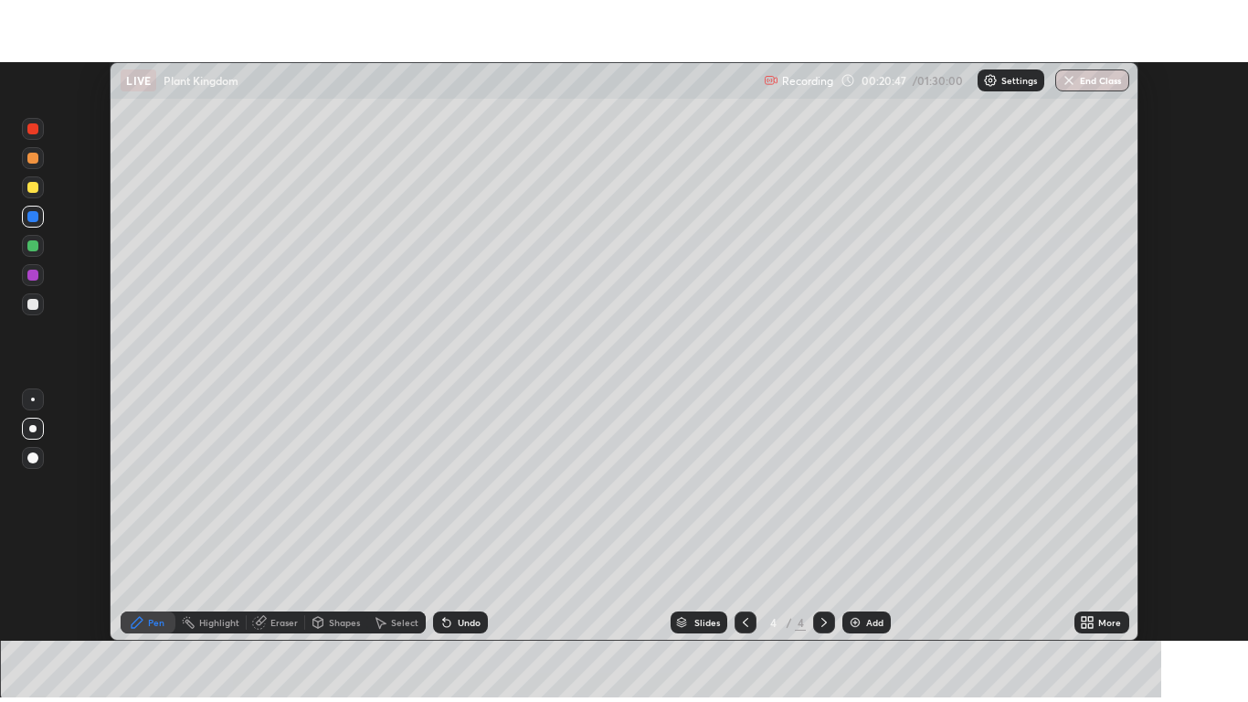
scroll to position [90786, 90116]
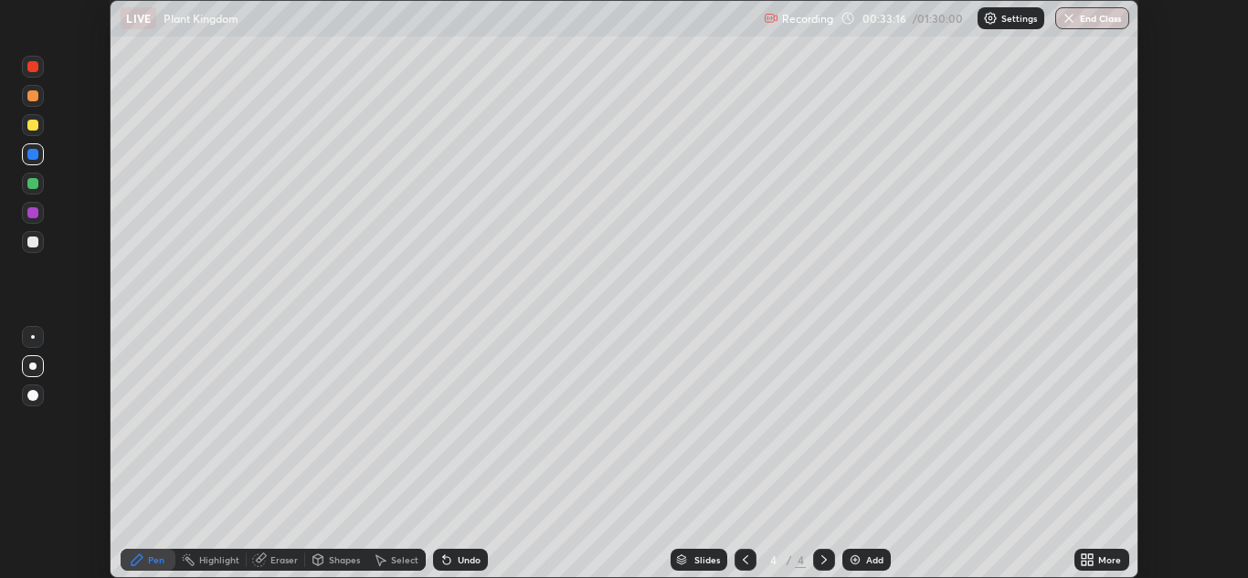
click at [1100, 563] on div "More" at bounding box center [1109, 559] width 23 height 9
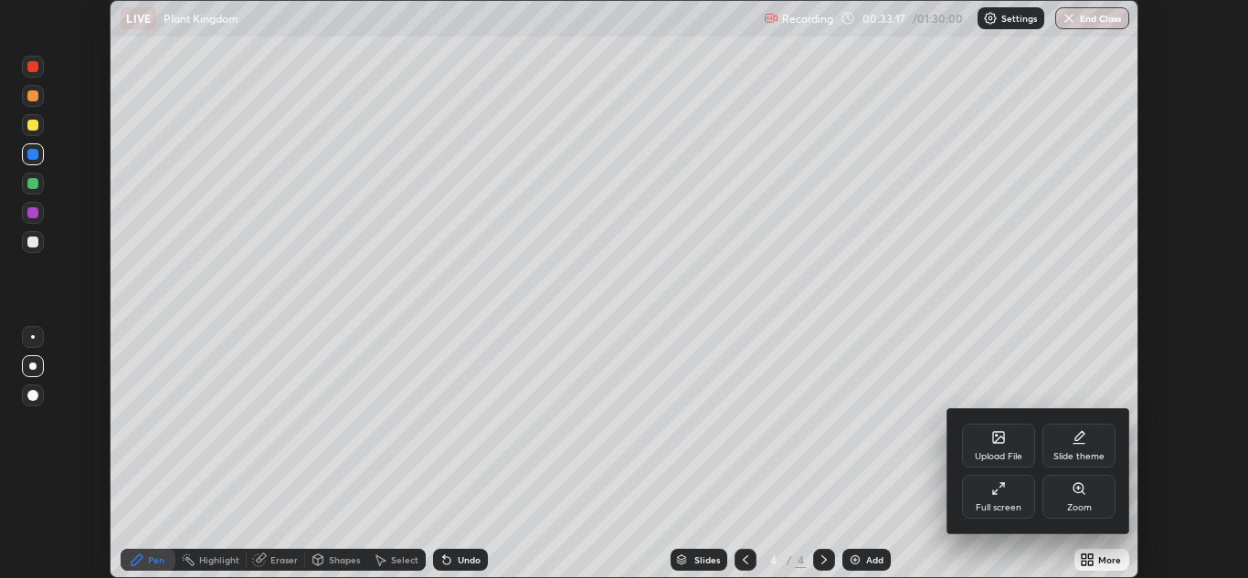
click at [1011, 494] on div "Full screen" at bounding box center [998, 497] width 73 height 44
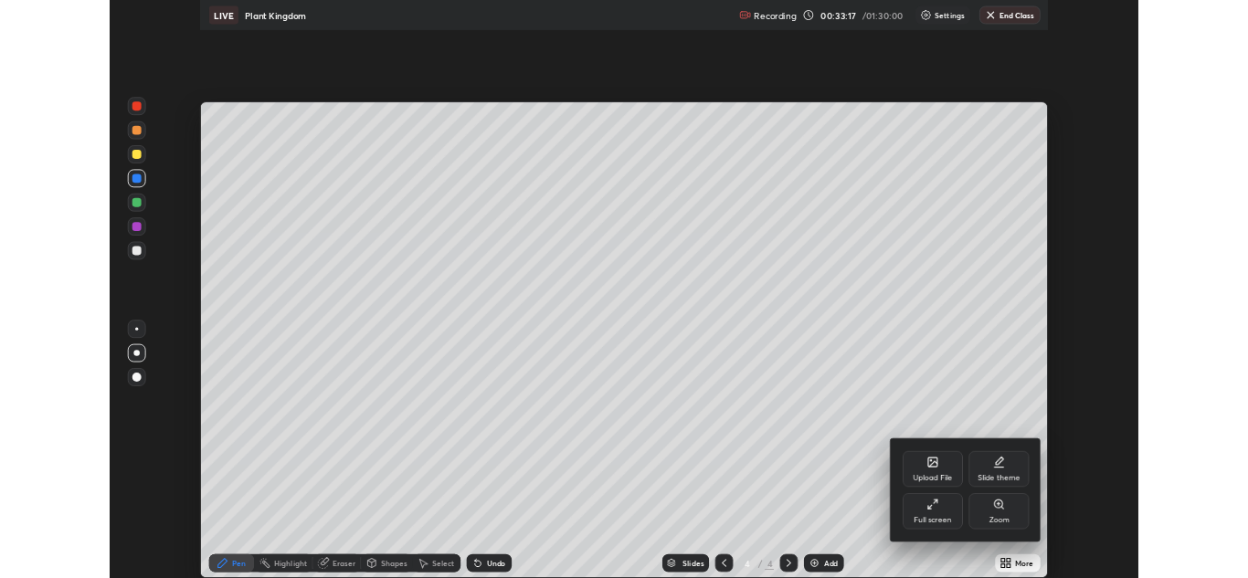
scroll to position [702, 1248]
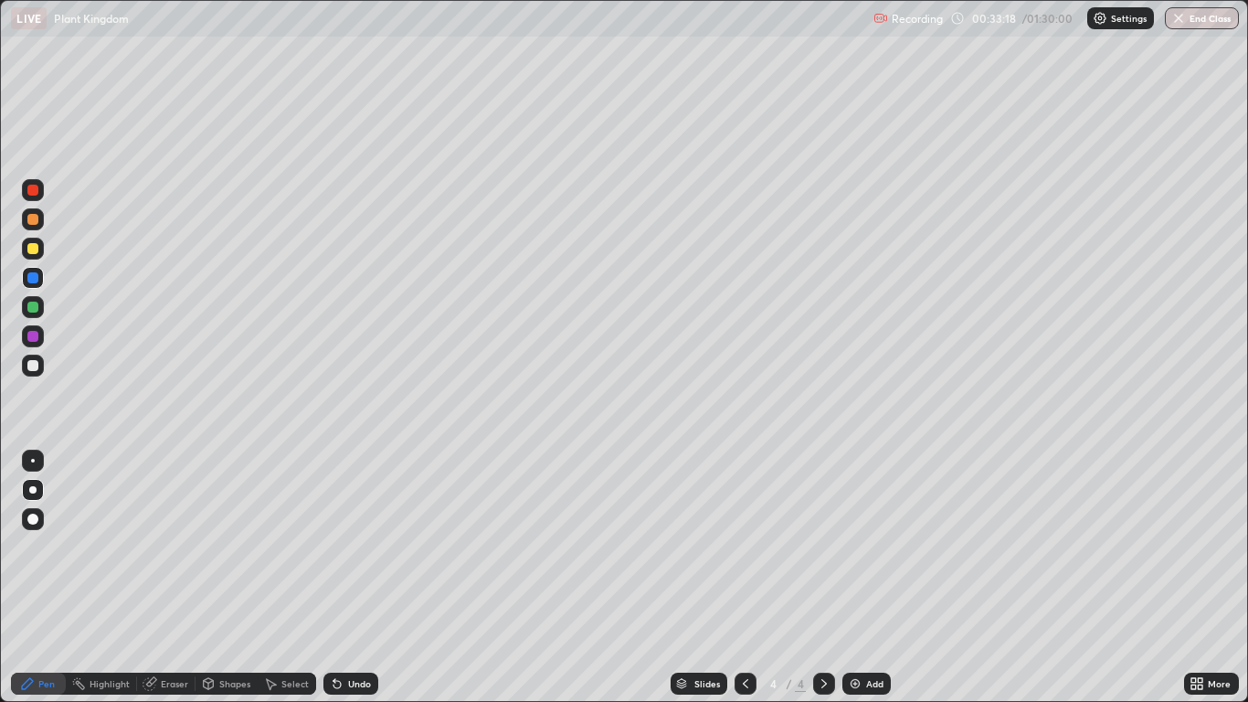
click at [856, 577] on img at bounding box center [855, 683] width 15 height 15
click at [745, 577] on icon at bounding box center [745, 683] width 15 height 15
click at [38, 373] on div at bounding box center [33, 365] width 22 height 22
click at [37, 224] on div at bounding box center [32, 219] width 11 height 11
click at [37, 251] on div at bounding box center [32, 248] width 11 height 11
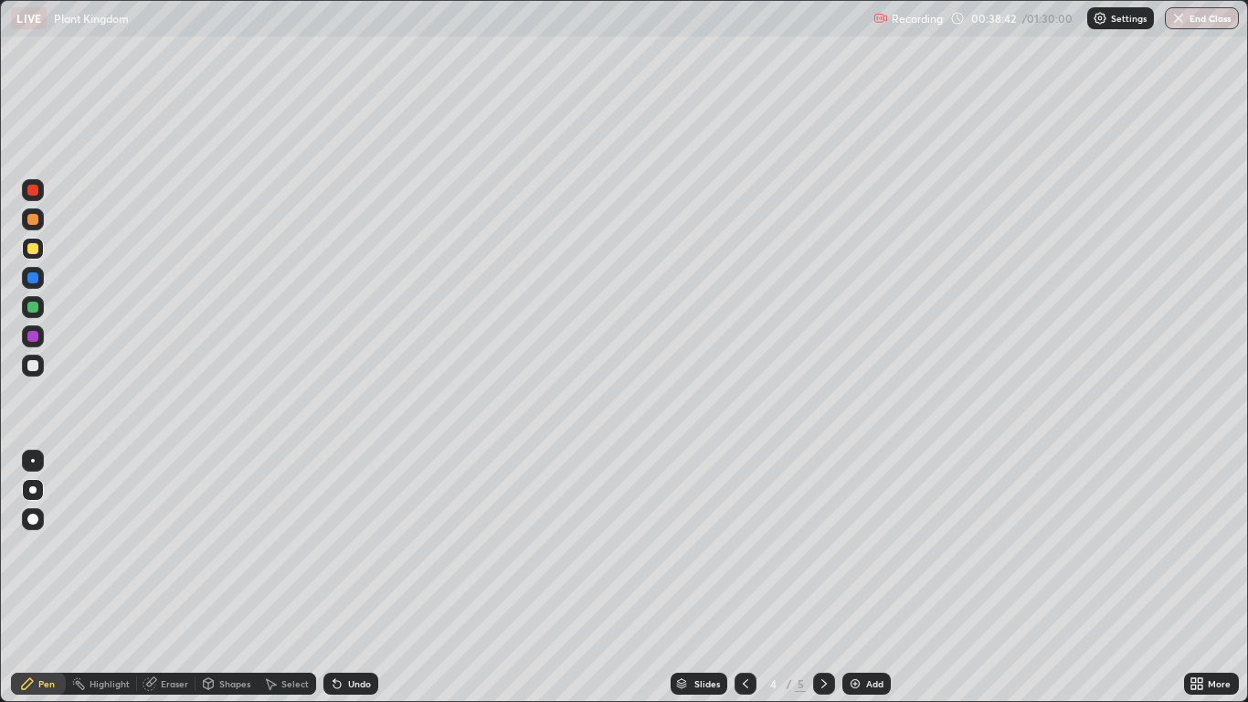
click at [53, 570] on div "Erase all" at bounding box center [33, 351] width 44 height 629
click at [823, 577] on icon at bounding box center [824, 683] width 15 height 15
click at [289, 577] on div "Select" at bounding box center [294, 683] width 27 height 9
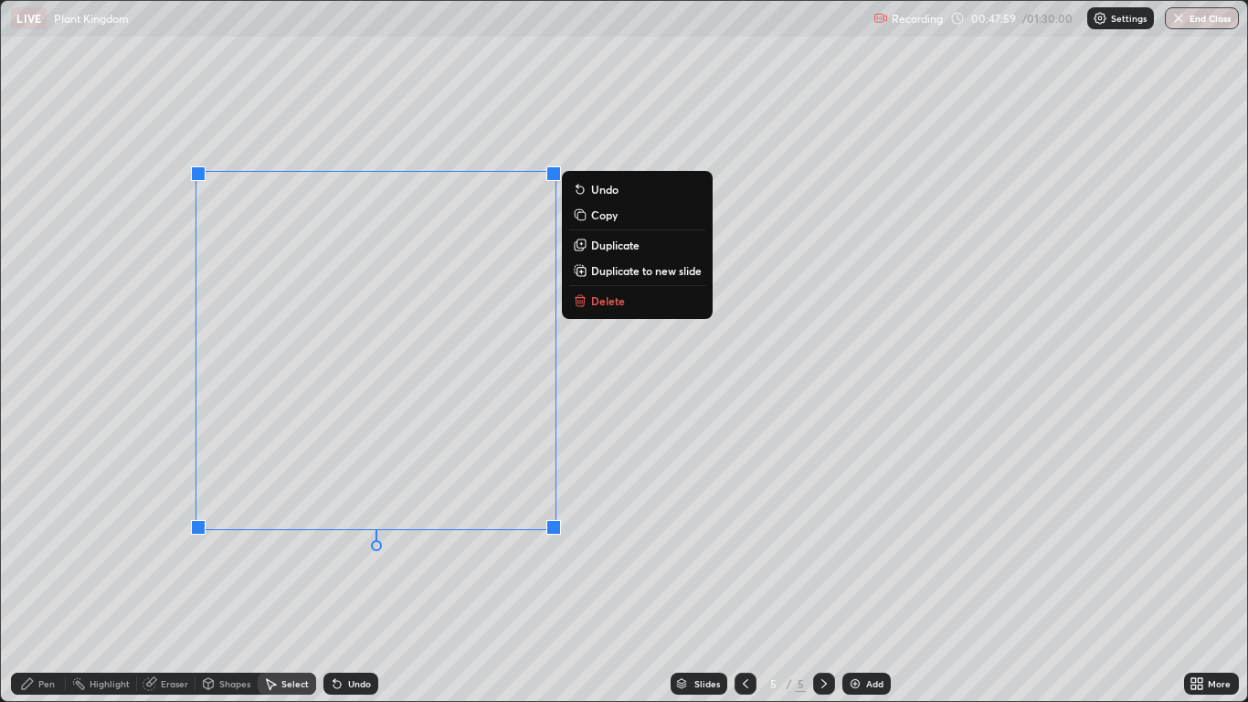
click at [608, 304] on p "Delete" at bounding box center [608, 300] width 34 height 15
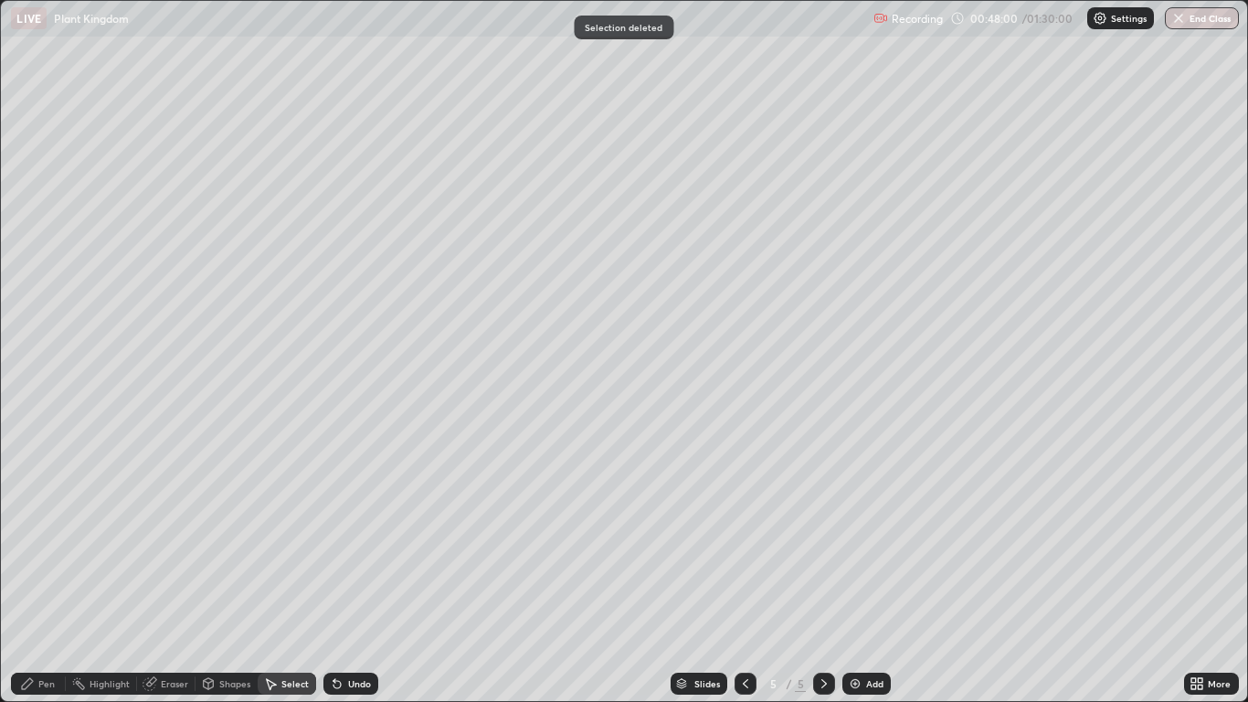
click at [44, 577] on div "Pen" at bounding box center [46, 683] width 16 height 9
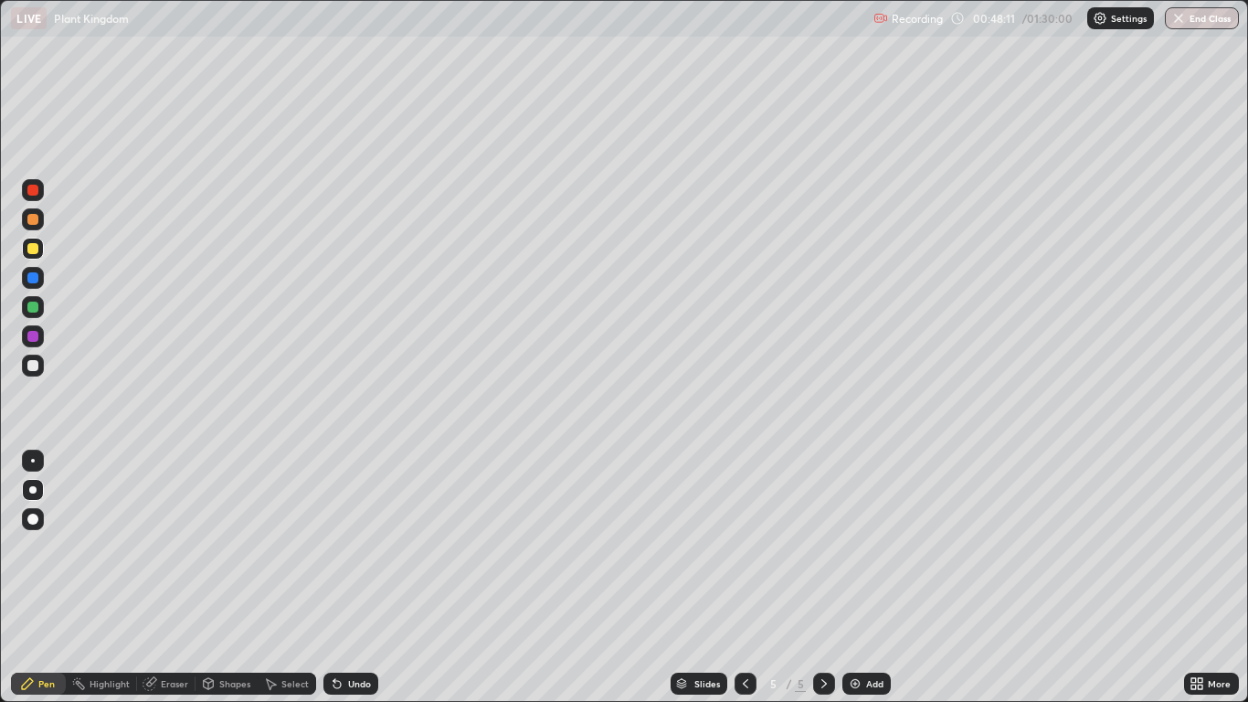
click at [39, 190] on div at bounding box center [33, 190] width 22 height 22
click at [37, 365] on div at bounding box center [32, 365] width 11 height 11
click at [162, 577] on div "Eraser" at bounding box center [174, 683] width 27 height 9
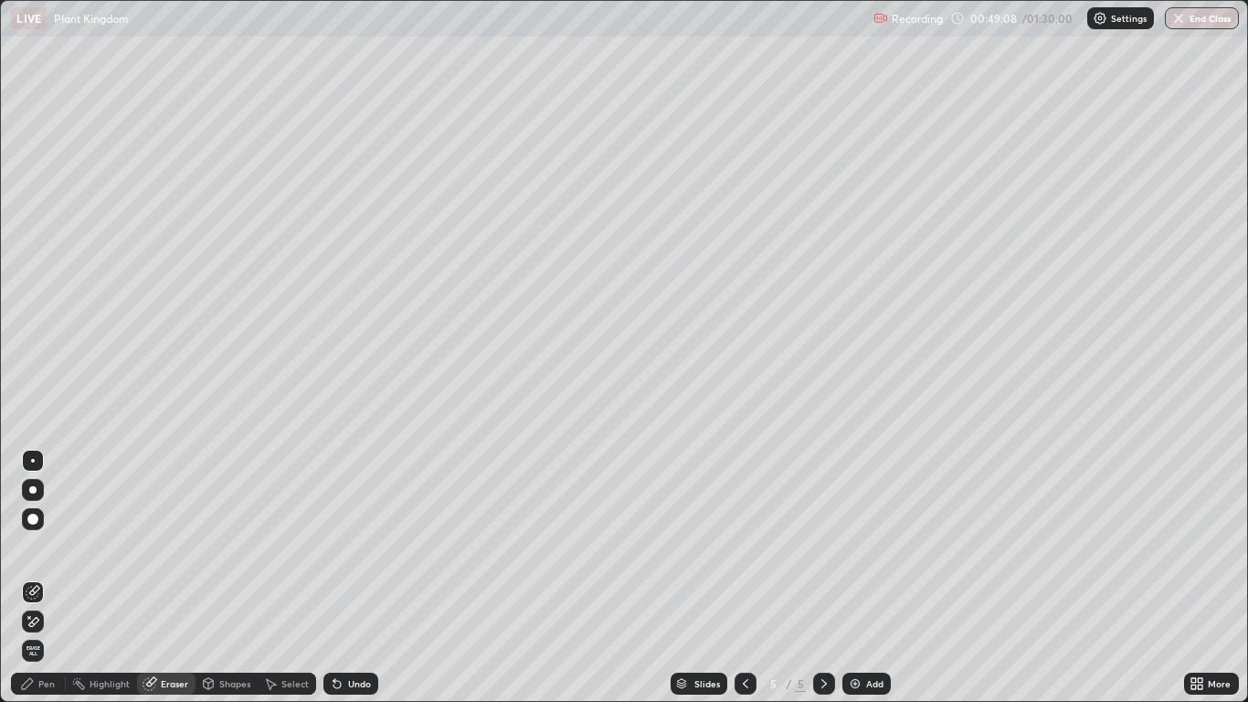
click at [46, 577] on div "Pen" at bounding box center [38, 683] width 55 height 22
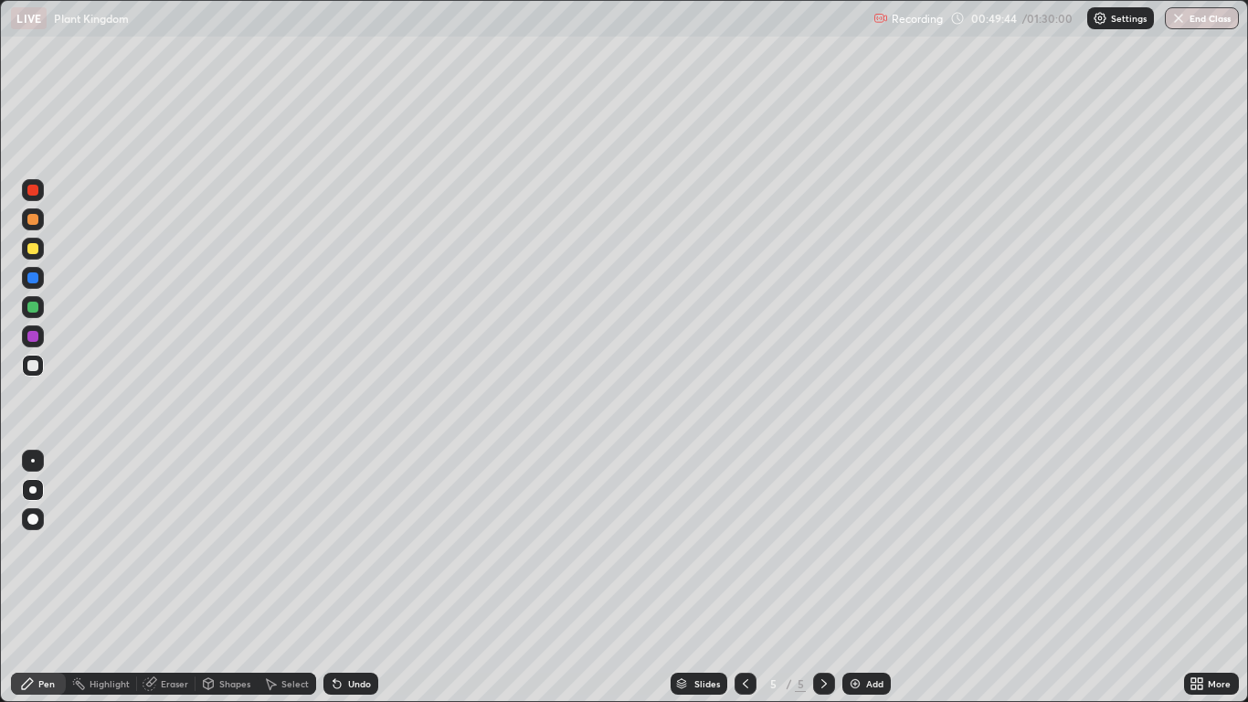
click at [354, 577] on div "Undo" at bounding box center [359, 683] width 23 height 9
click at [353, 577] on div "Undo" at bounding box center [359, 683] width 23 height 9
click at [348, 577] on div "Undo" at bounding box center [359, 683] width 23 height 9
click at [351, 577] on div "Undo" at bounding box center [359, 683] width 23 height 9
click at [43, 312] on div at bounding box center [33, 307] width 22 height 22
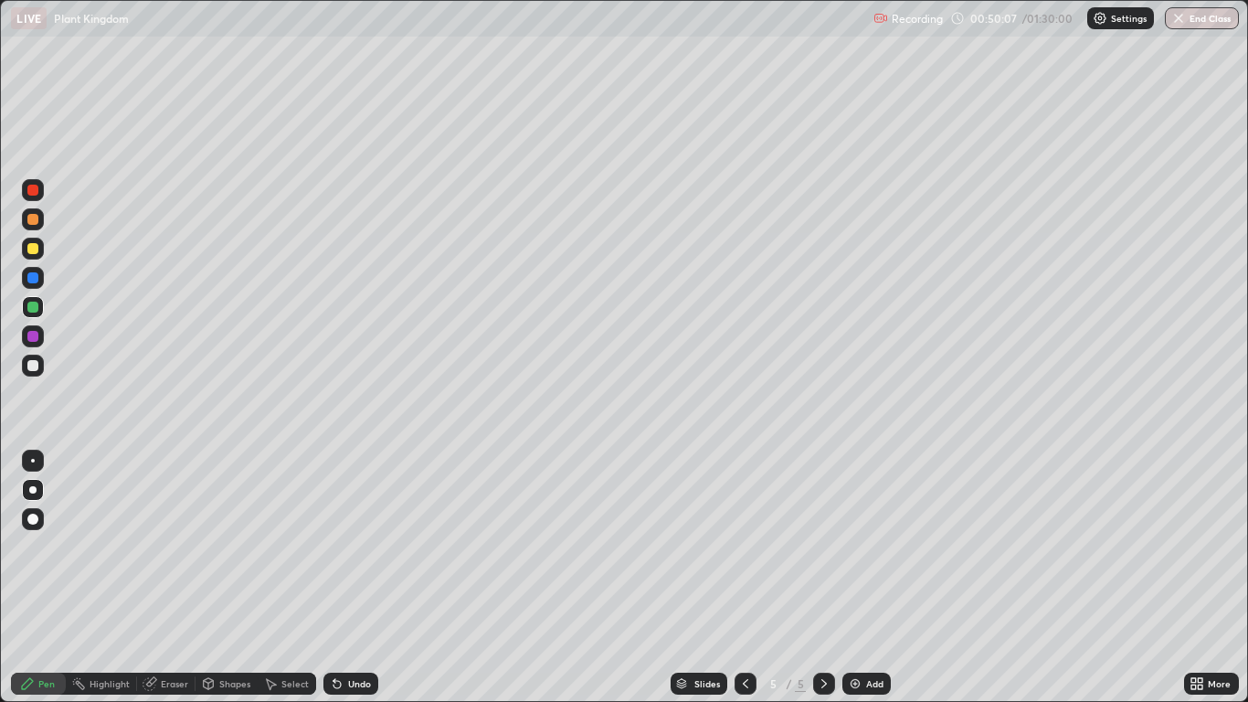
click at [39, 280] on div at bounding box center [33, 278] width 22 height 22
click at [358, 577] on div "Undo" at bounding box center [359, 683] width 23 height 9
click at [857, 577] on img at bounding box center [855, 683] width 15 height 15
click at [33, 192] on div at bounding box center [32, 190] width 11 height 11
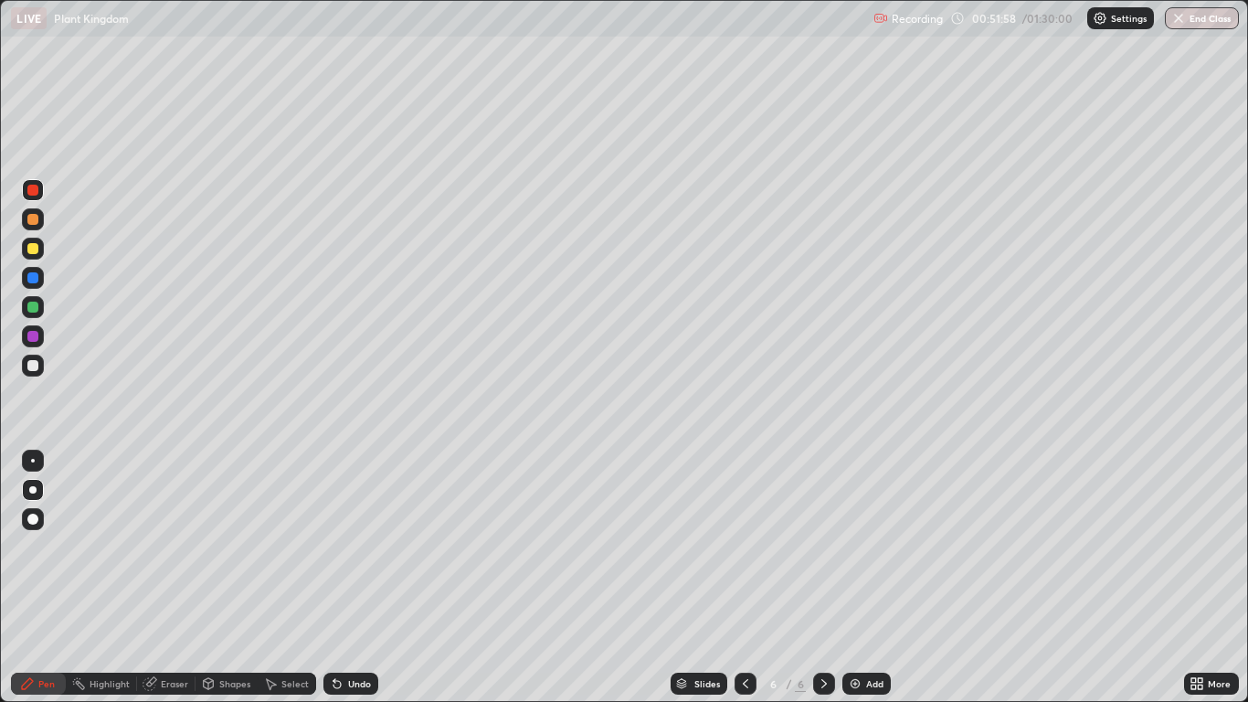
click at [39, 308] on div at bounding box center [33, 307] width 22 height 22
click at [348, 577] on div "Undo" at bounding box center [359, 683] width 23 height 9
click at [353, 577] on div "Undo" at bounding box center [359, 683] width 23 height 9
click at [39, 367] on div at bounding box center [33, 365] width 22 height 22
click at [34, 278] on div at bounding box center [32, 277] width 11 height 11
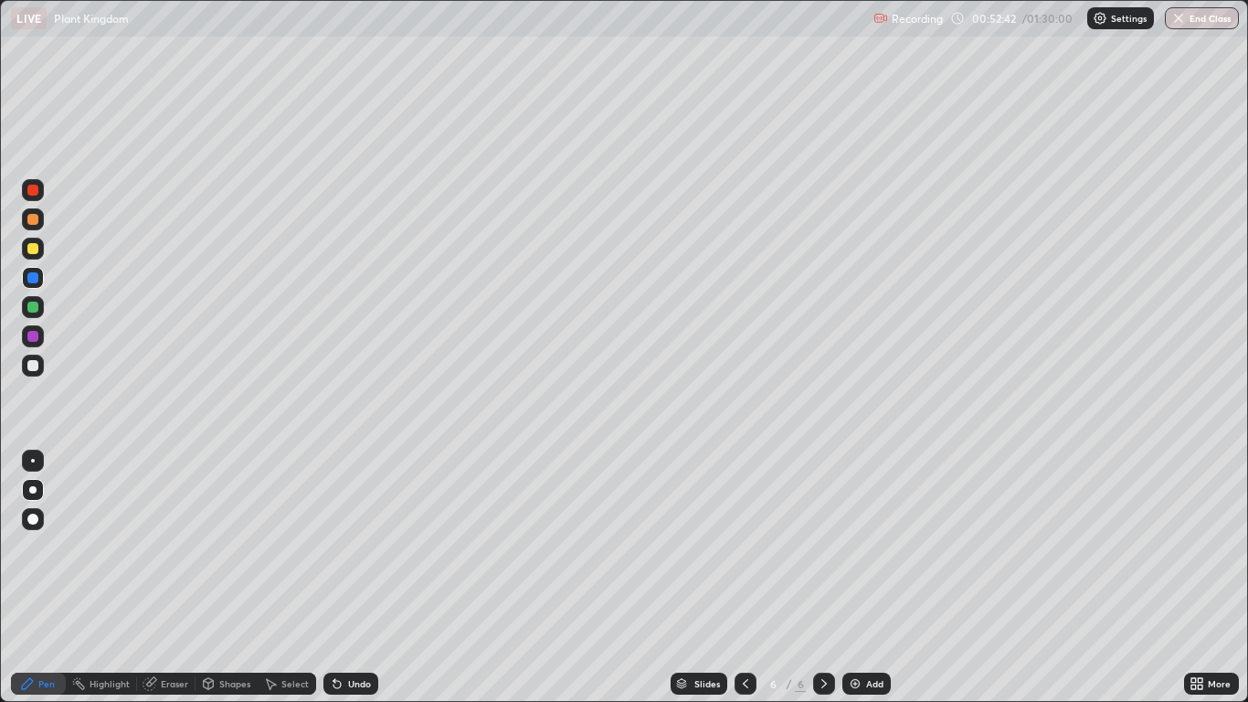
click at [34, 249] on div at bounding box center [32, 248] width 11 height 11
click at [30, 365] on div at bounding box center [32, 365] width 11 height 11
click at [35, 337] on div at bounding box center [32, 336] width 11 height 11
click at [353, 577] on div "Undo" at bounding box center [359, 683] width 23 height 9
click at [36, 312] on div at bounding box center [32, 307] width 11 height 11
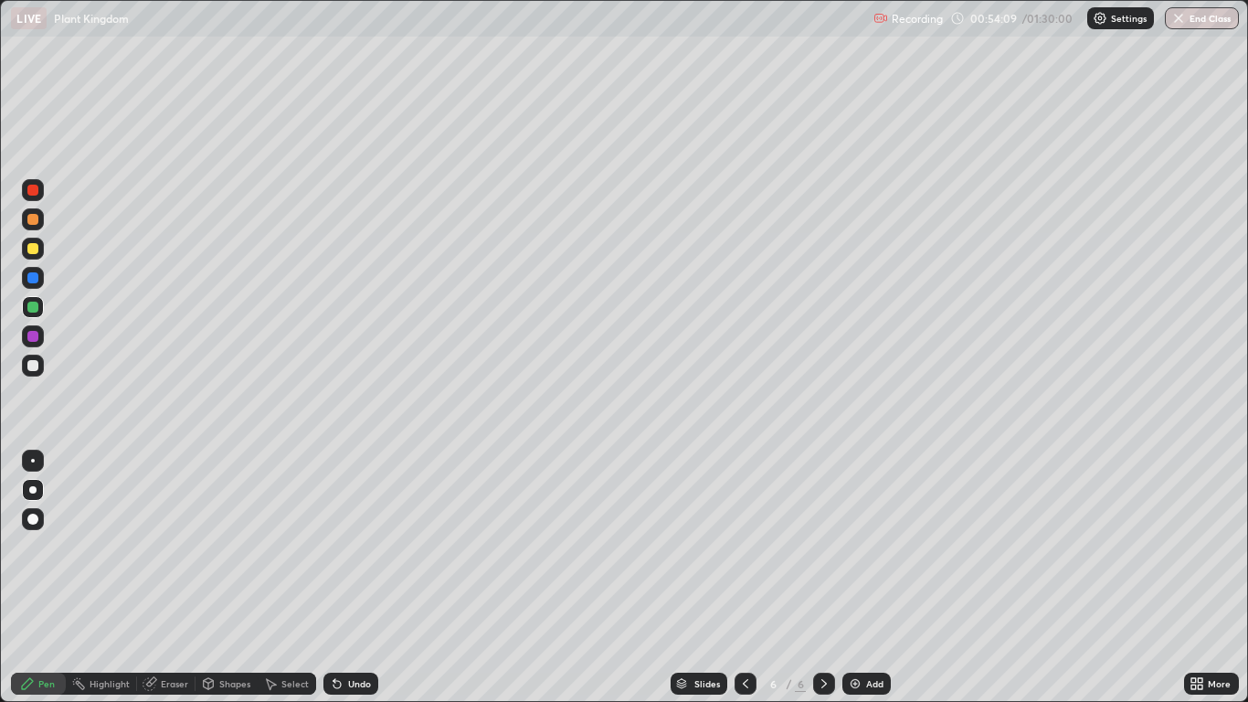
click at [40, 369] on div at bounding box center [33, 365] width 22 height 22
click at [354, 577] on div "Undo" at bounding box center [359, 683] width 23 height 9
click at [347, 577] on div "Undo" at bounding box center [350, 683] width 55 height 22
click at [37, 277] on div at bounding box center [32, 277] width 11 height 11
click at [37, 369] on div at bounding box center [32, 365] width 11 height 11
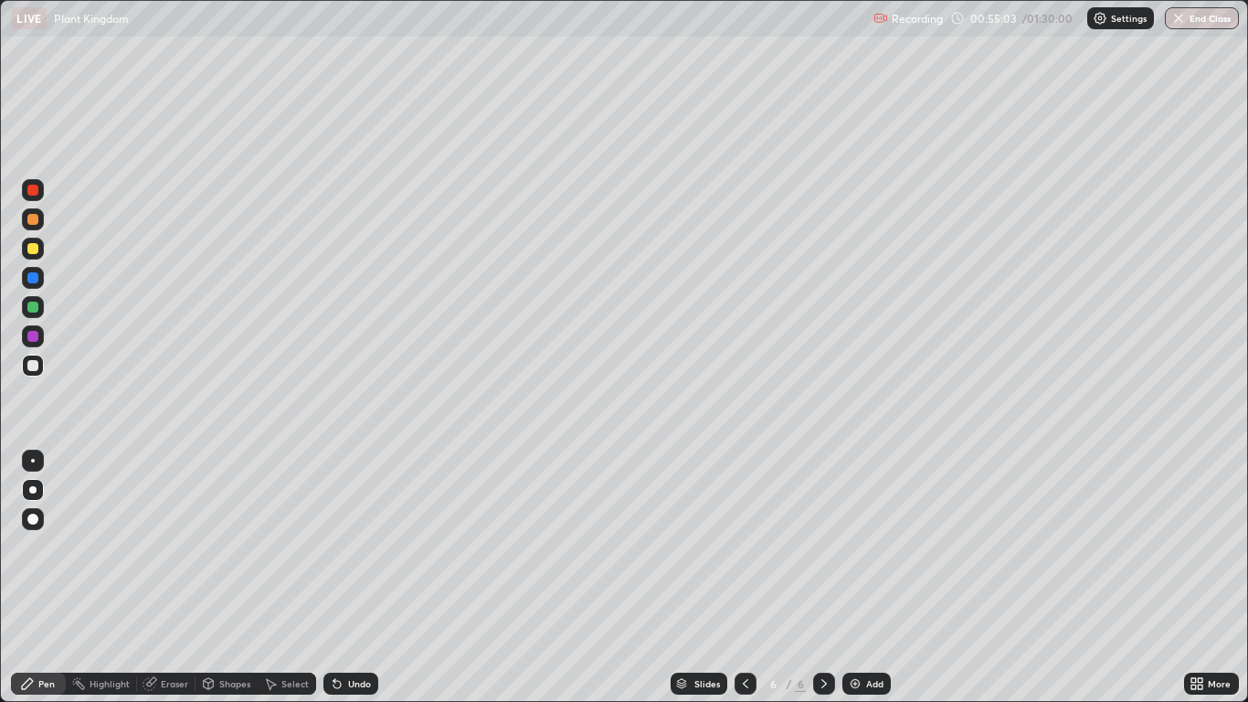
click at [34, 306] on div at bounding box center [32, 307] width 11 height 11
click at [33, 221] on div at bounding box center [32, 219] width 11 height 11
click at [31, 333] on div at bounding box center [32, 336] width 11 height 11
click at [862, 577] on div "Add" at bounding box center [866, 683] width 48 height 22
click at [1193, 577] on icon at bounding box center [1193, 680] width 5 height 5
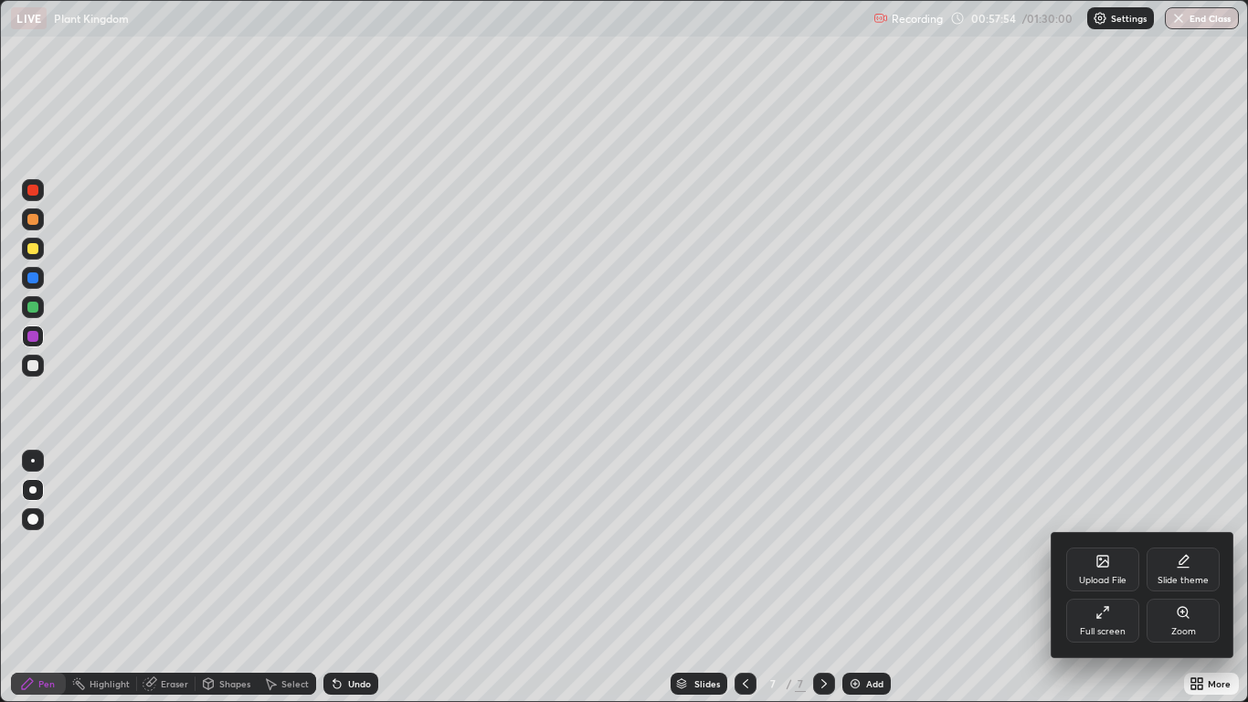
click at [1113, 577] on div "Full screen" at bounding box center [1103, 631] width 46 height 9
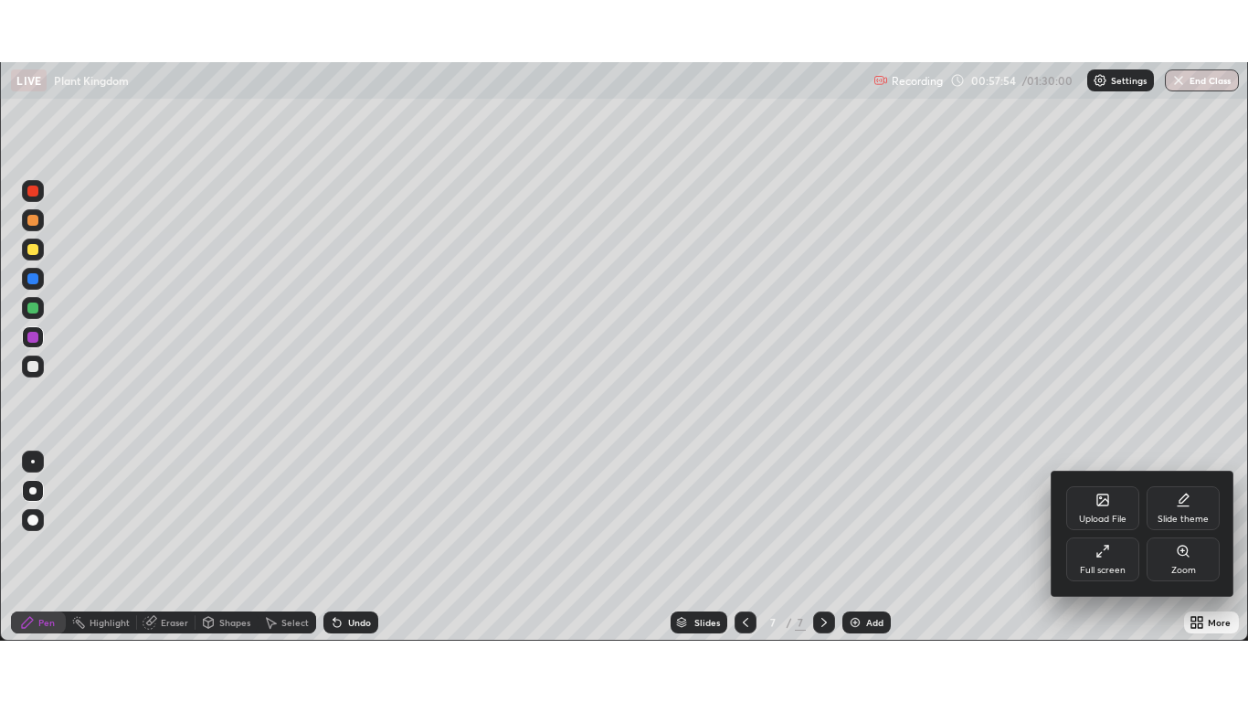
scroll to position [90786, 90116]
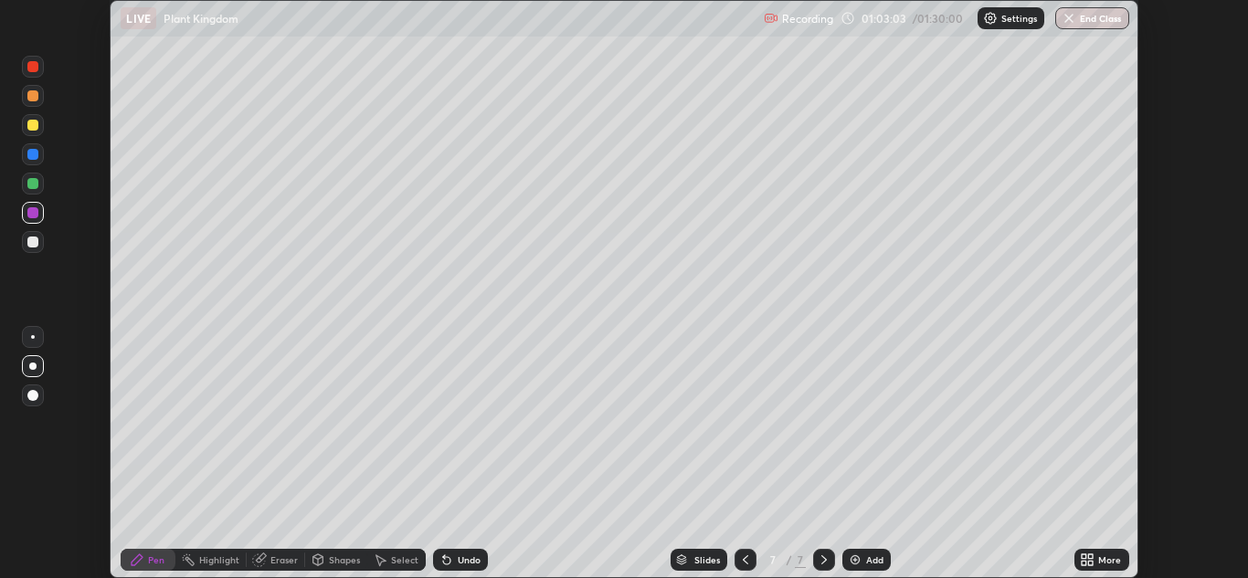
click at [1091, 556] on icon at bounding box center [1090, 557] width 5 height 5
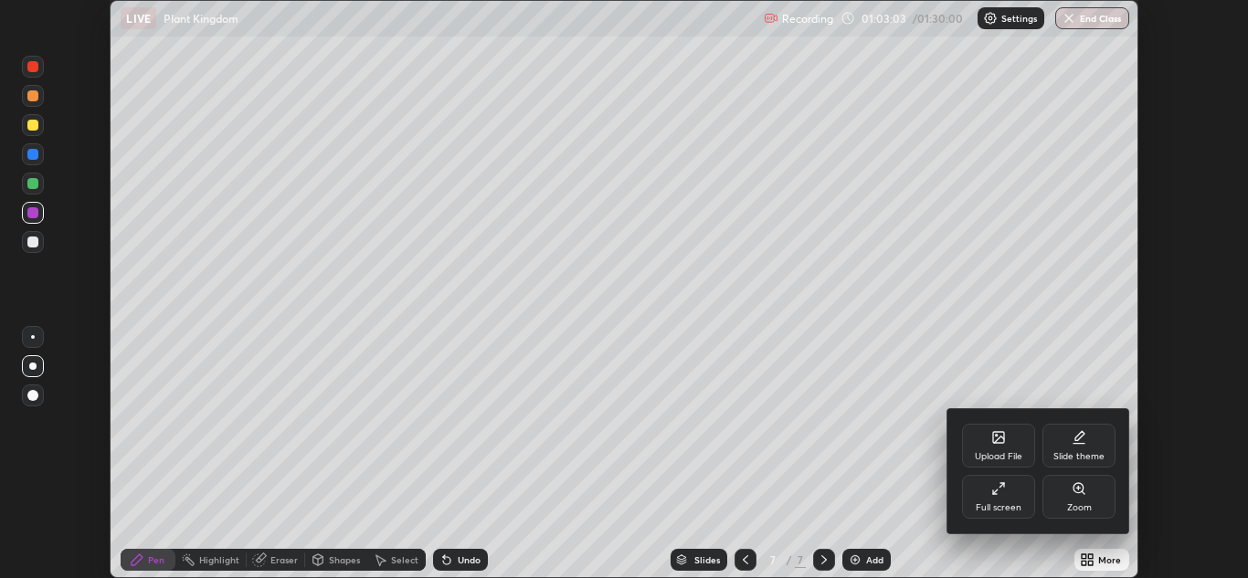
click at [1002, 492] on icon at bounding box center [998, 488] width 15 height 15
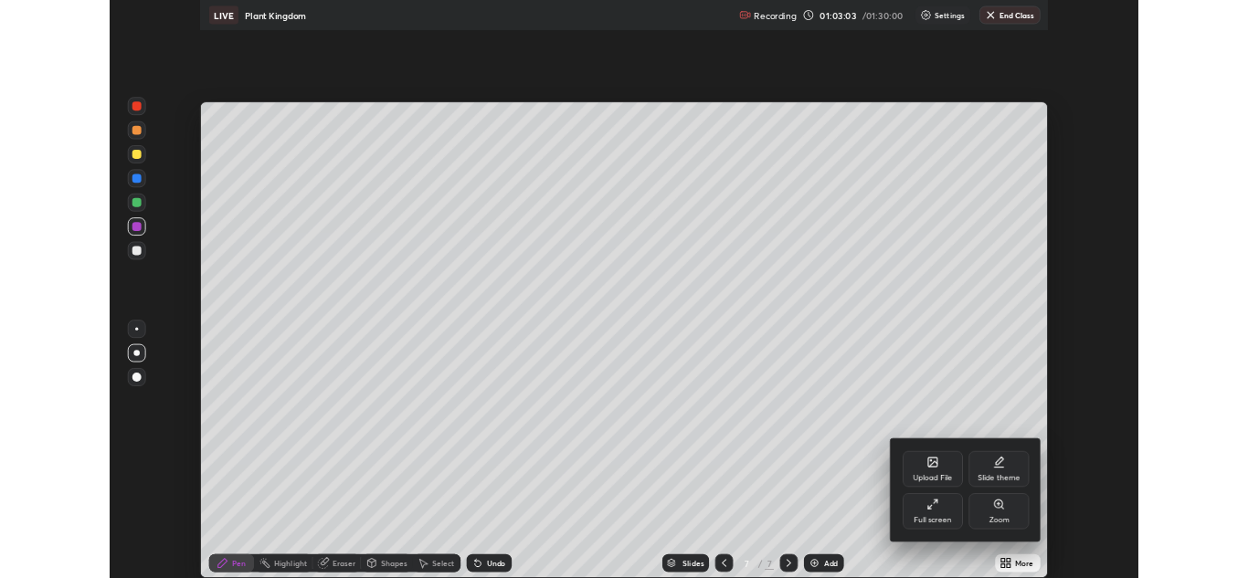
scroll to position [702, 1248]
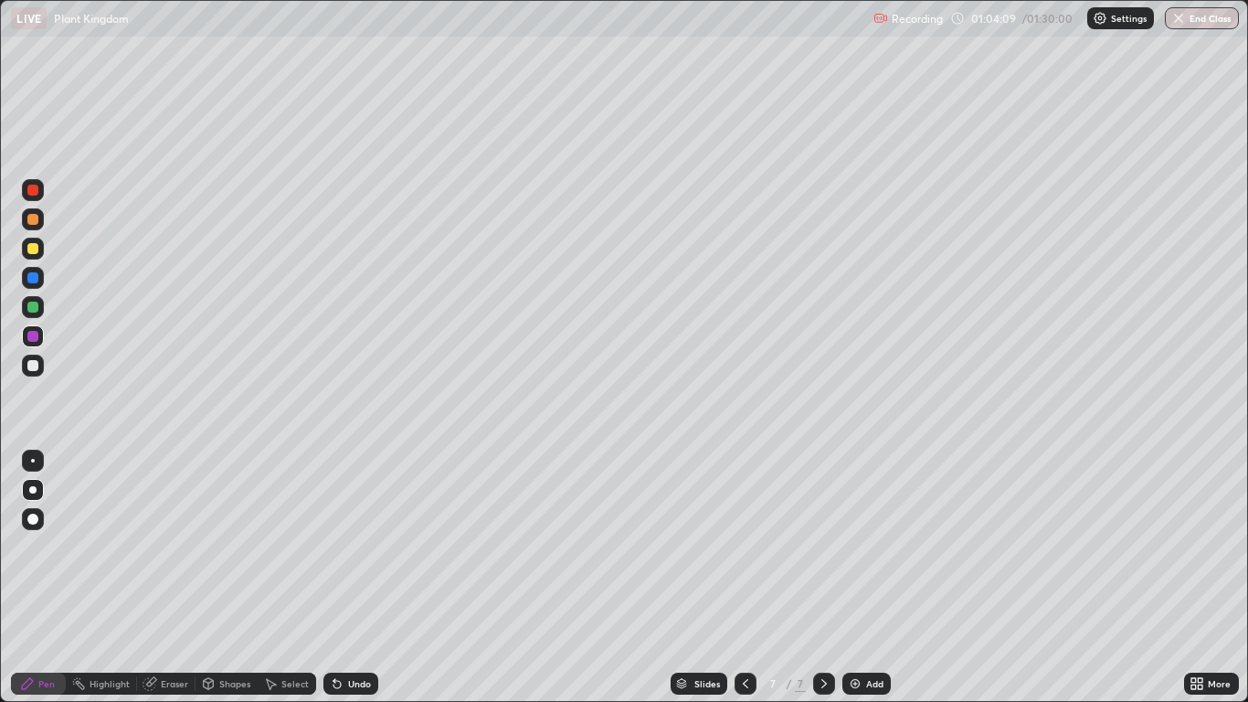
click at [41, 363] on div at bounding box center [33, 365] width 22 height 22
click at [39, 218] on div at bounding box center [33, 219] width 22 height 22
click at [337, 577] on icon at bounding box center [336, 684] width 7 height 7
click at [346, 577] on div "Undo" at bounding box center [350, 683] width 55 height 22
click at [34, 276] on div at bounding box center [32, 277] width 11 height 11
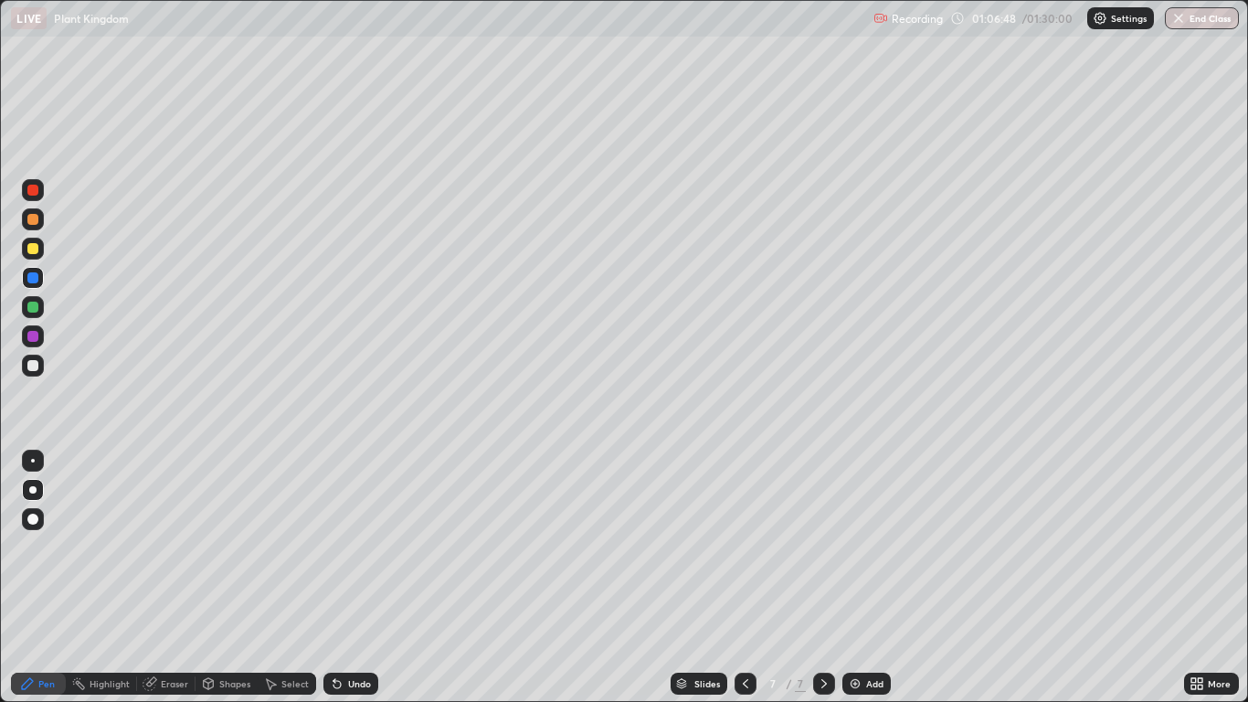
click at [360, 577] on div "Undo" at bounding box center [350, 683] width 55 height 22
click at [357, 577] on div "Undo" at bounding box center [359, 683] width 23 height 9
click at [164, 577] on div "Eraser" at bounding box center [174, 683] width 27 height 9
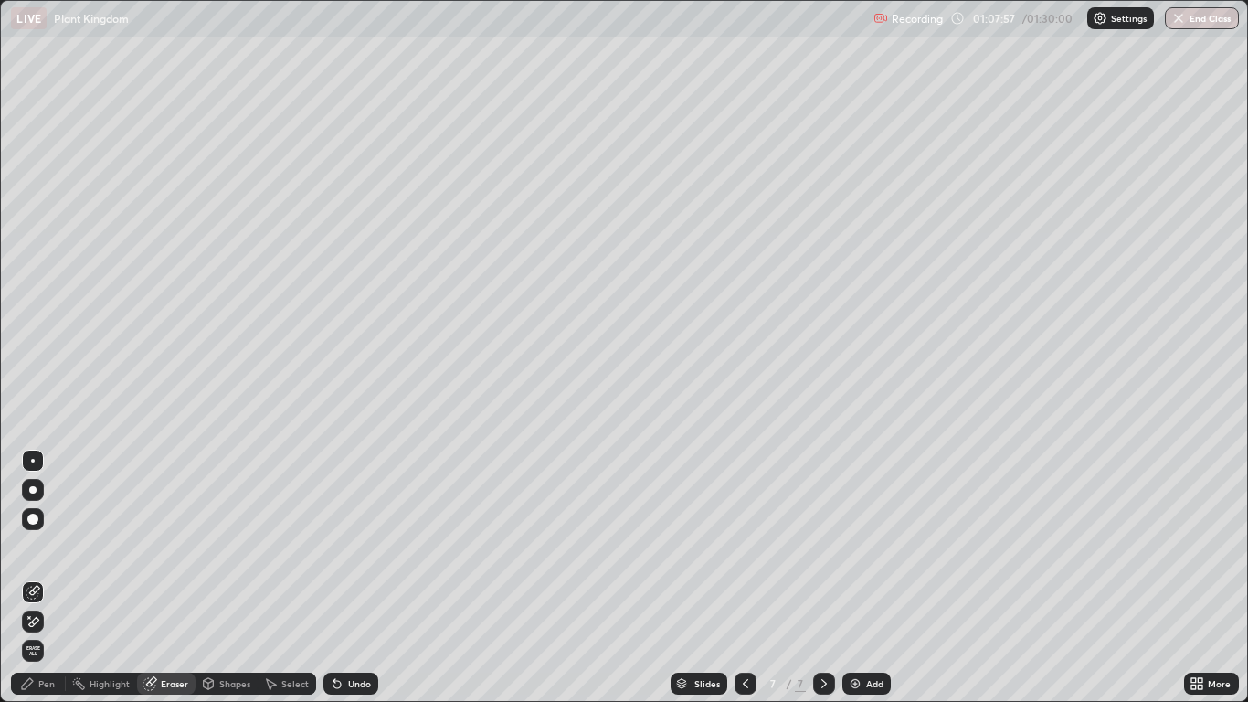
click at [38, 577] on div "Pen" at bounding box center [46, 683] width 16 height 9
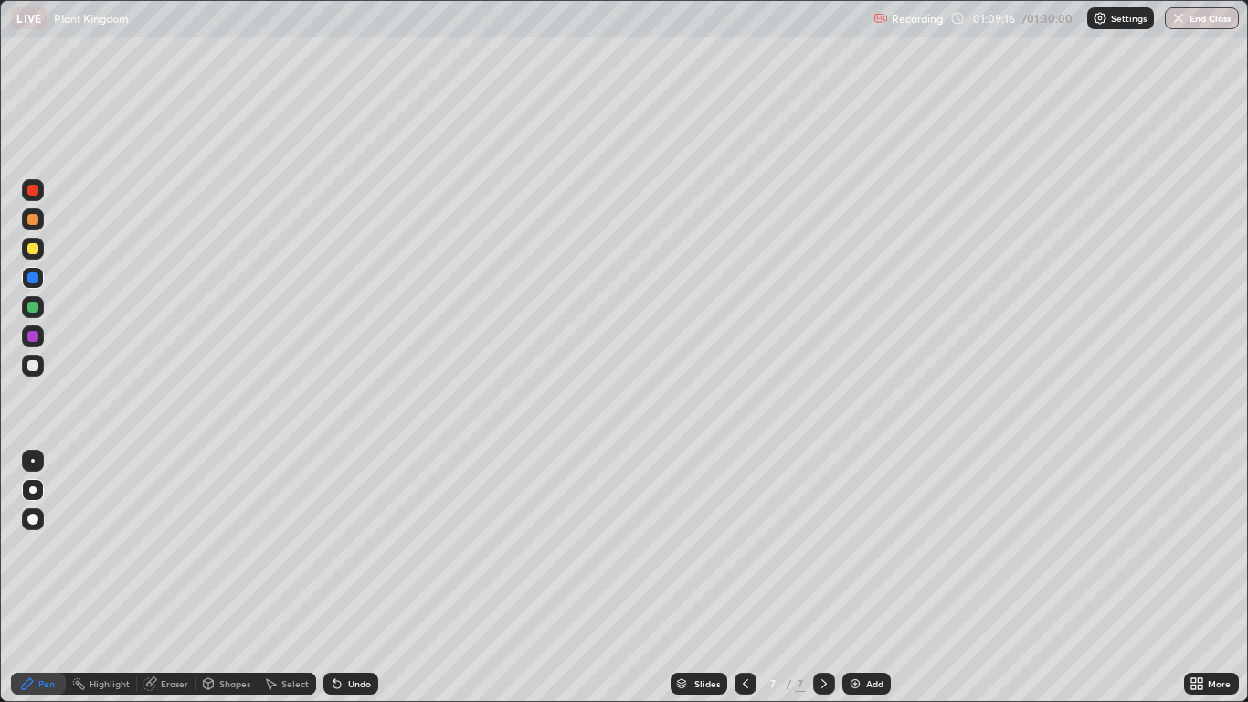
click at [866, 577] on div "Add" at bounding box center [874, 683] width 17 height 9
click at [353, 577] on div "Undo" at bounding box center [350, 683] width 55 height 22
click at [360, 577] on div "Undo" at bounding box center [359, 683] width 23 height 9
click at [42, 224] on div at bounding box center [33, 219] width 22 height 22
click at [368, 577] on div "Undo" at bounding box center [350, 683] width 55 height 22
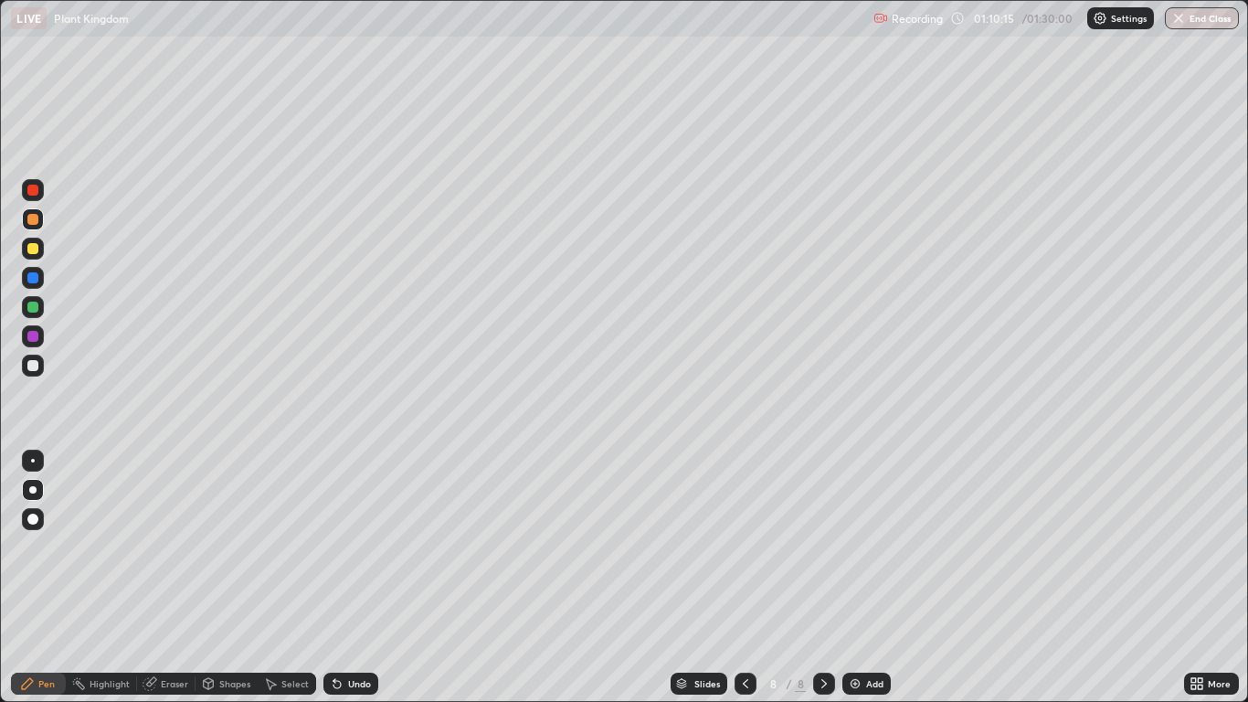
click at [361, 577] on div "Undo" at bounding box center [359, 683] width 23 height 9
click at [32, 368] on div at bounding box center [32, 365] width 11 height 11
click at [35, 194] on div at bounding box center [32, 190] width 11 height 11
click at [1196, 18] on button "End Class" at bounding box center [1202, 18] width 74 height 22
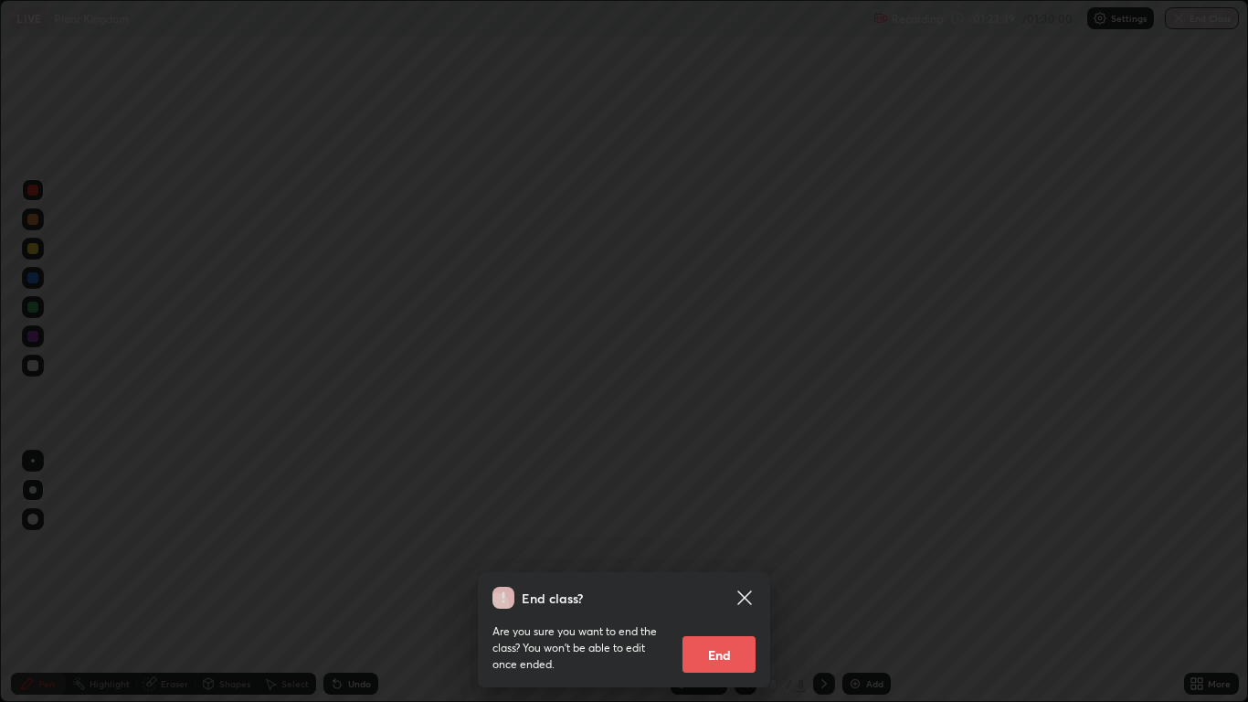
click at [731, 577] on button "End" at bounding box center [718, 654] width 73 height 37
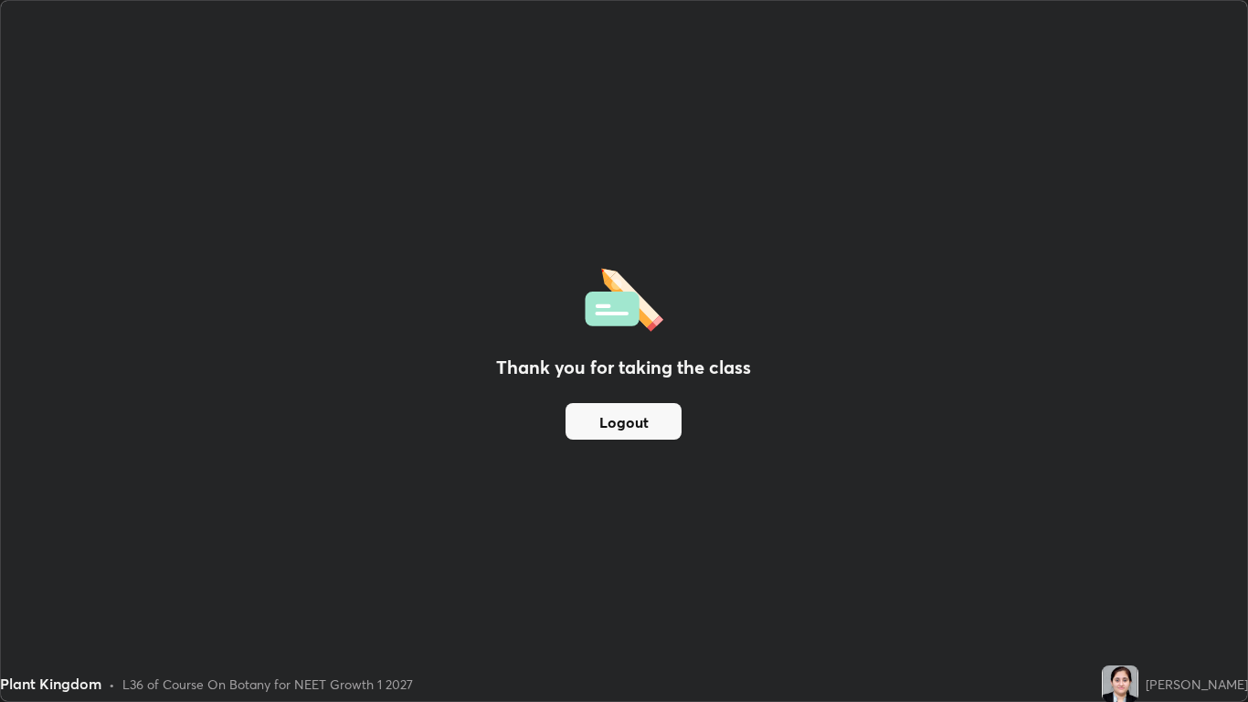
click at [661, 426] on button "Logout" at bounding box center [624, 421] width 116 height 37
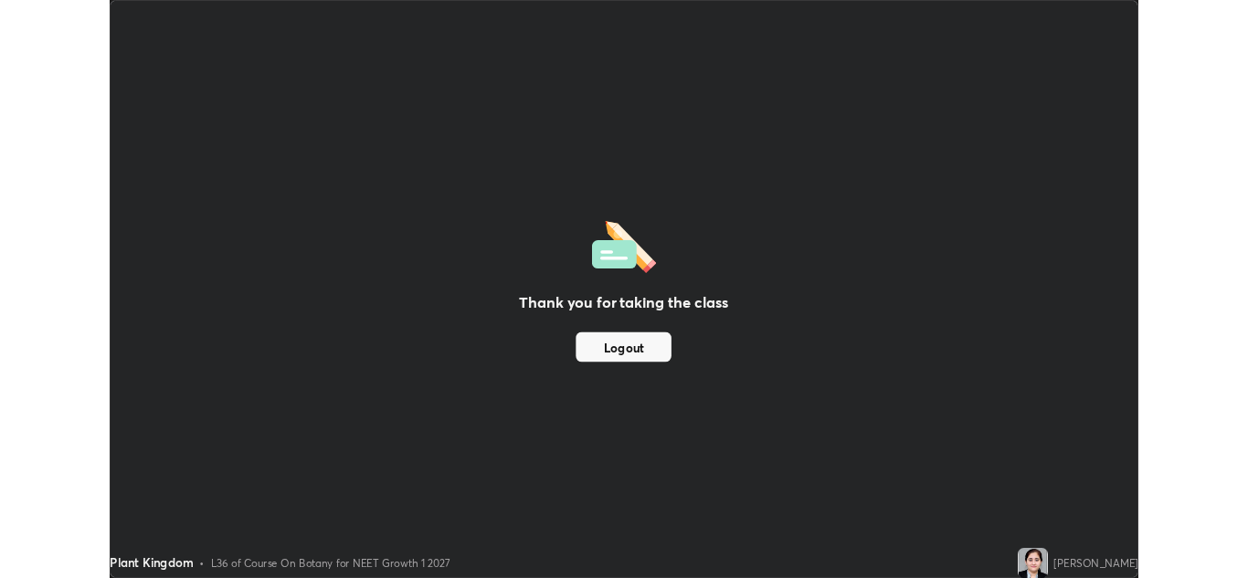
scroll to position [90786, 90116]
